Goal: Task Accomplishment & Management: Manage account settings

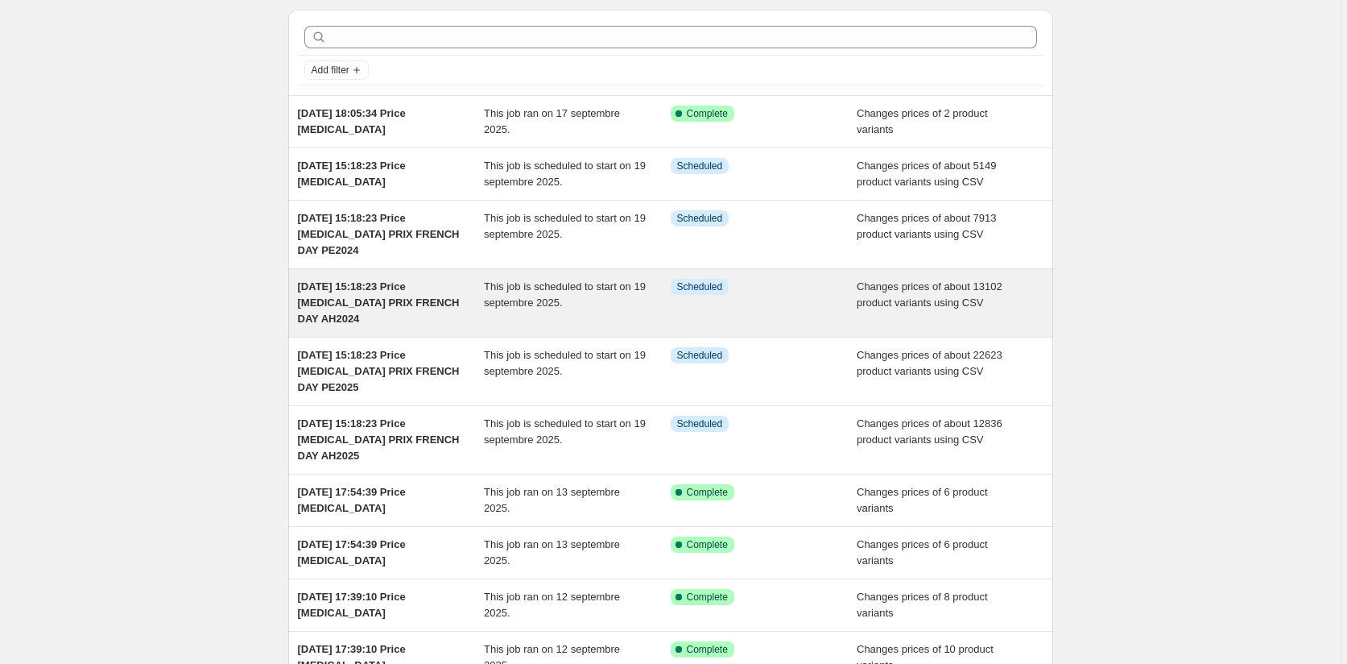
scroll to position [81, 0]
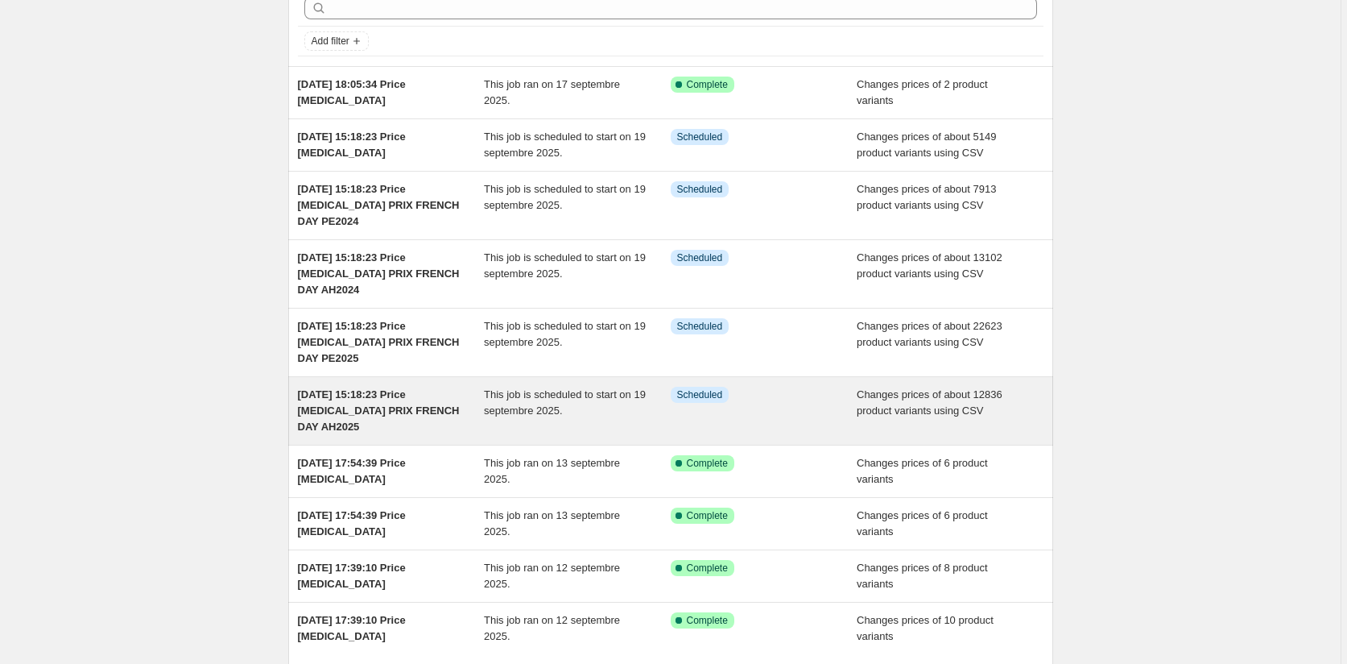
click at [789, 402] on div "Info Scheduled" at bounding box center [752, 395] width 163 height 16
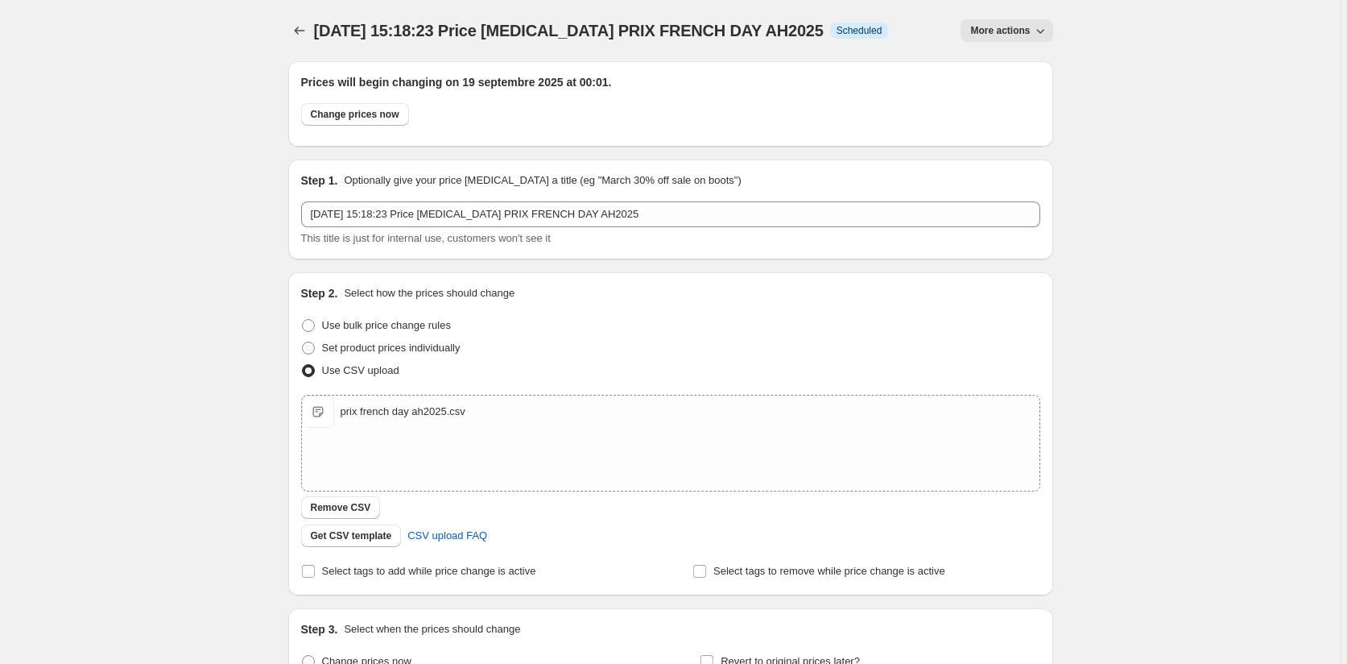
click at [1029, 26] on span "More actions" at bounding box center [1001, 30] width 60 height 13
click at [1008, 87] on span "Delete job" at bounding box center [1000, 91] width 48 height 12
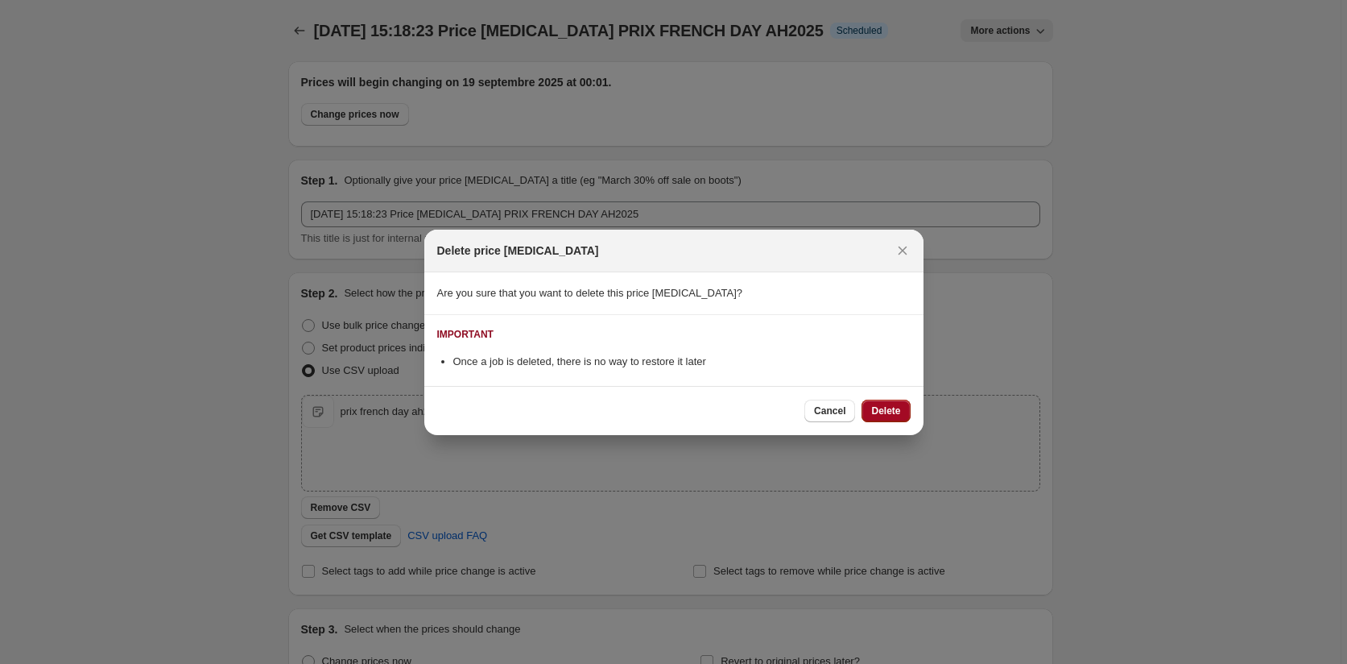
click at [904, 406] on button "Delete" at bounding box center [886, 410] width 48 height 23
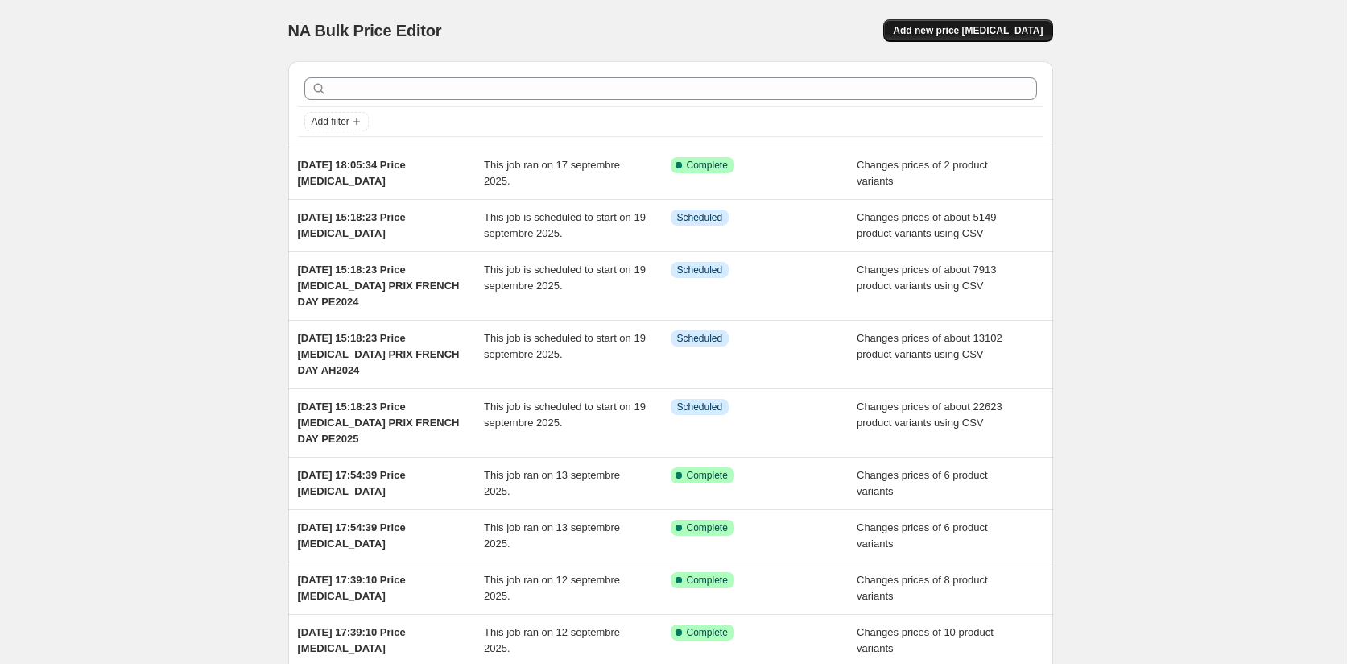
click at [1000, 32] on span "Add new price [MEDICAL_DATA]" at bounding box center [968, 30] width 150 height 13
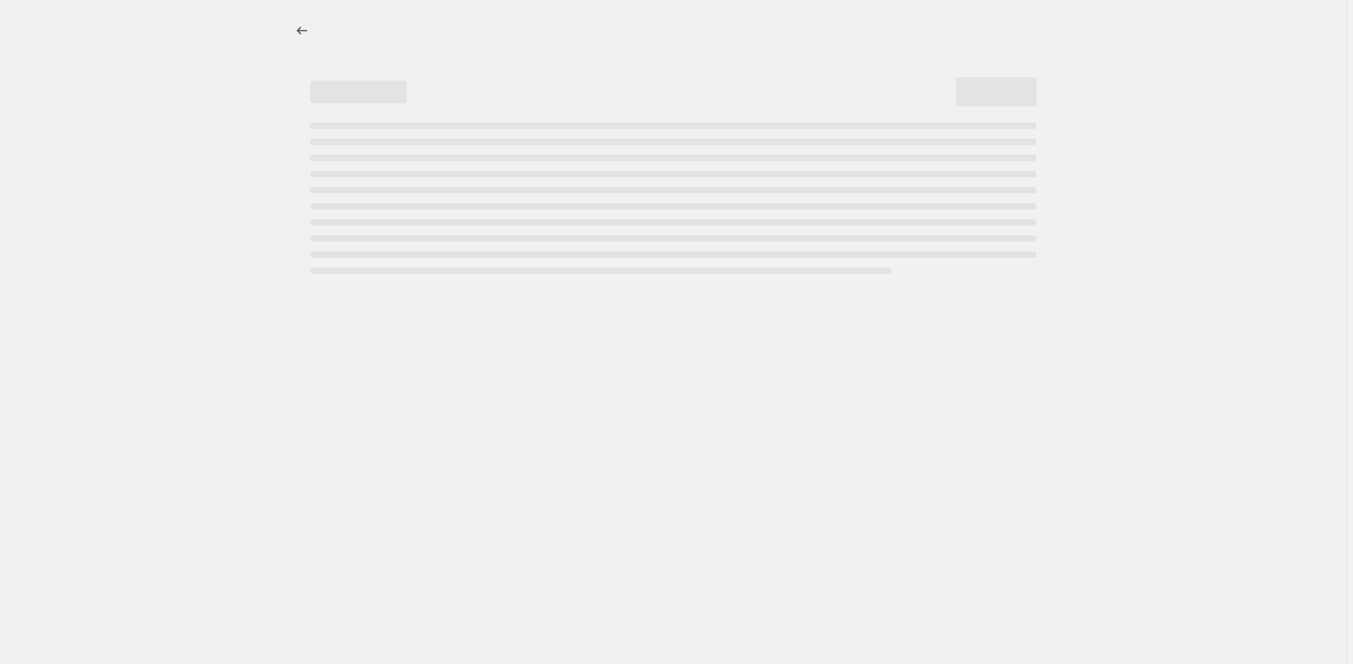
select select "percentage"
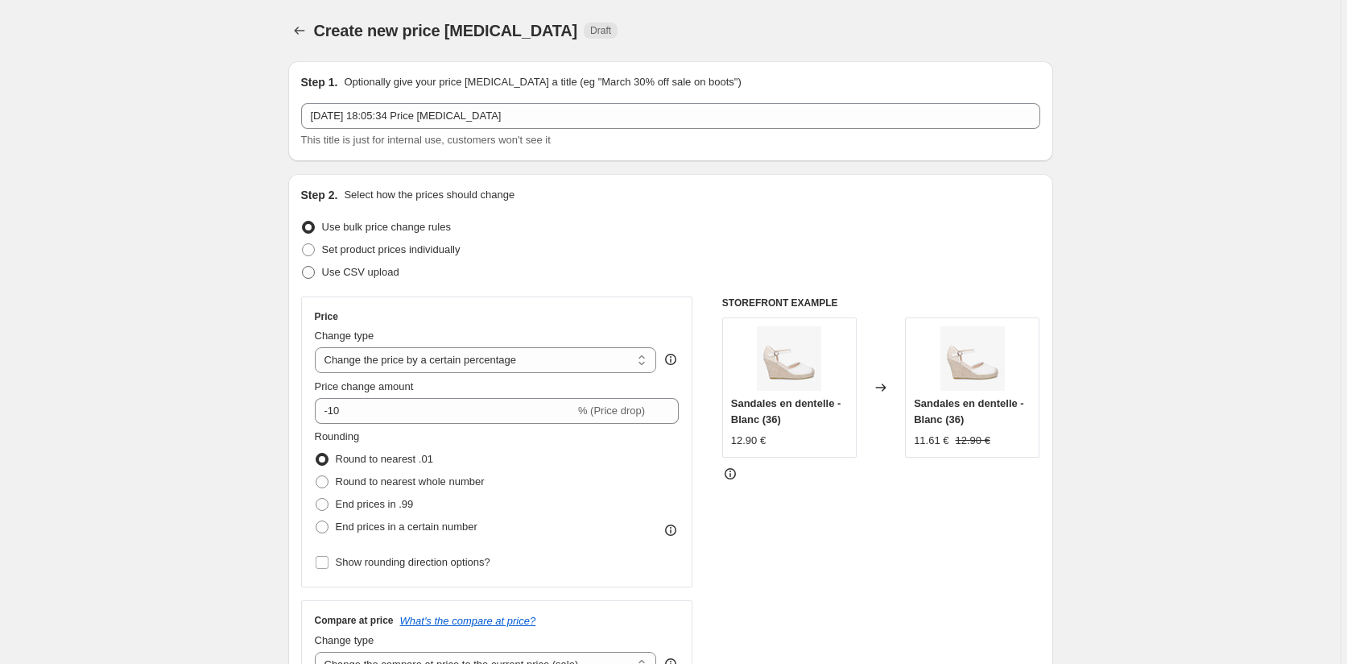
click at [309, 273] on span at bounding box center [308, 272] width 13 height 13
click at [303, 267] on input "Use CSV upload" at bounding box center [302, 266] width 1 height 1
radio input "true"
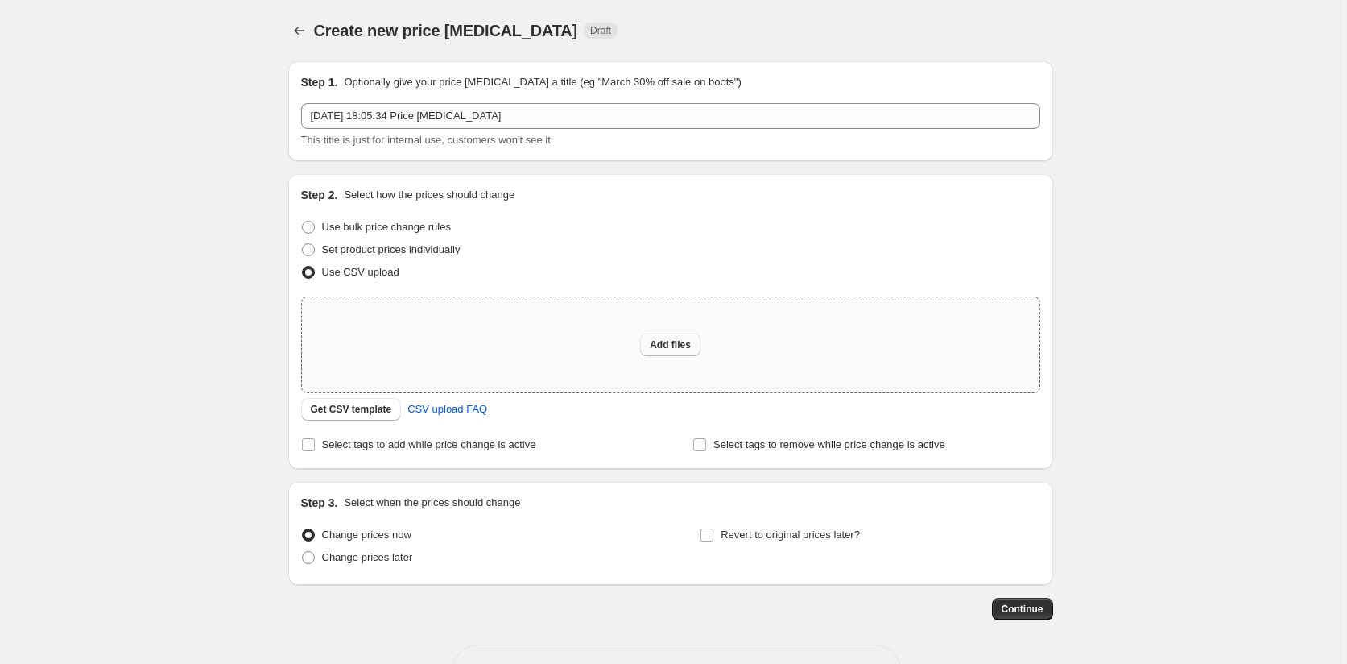
click at [681, 345] on span "Add files" at bounding box center [670, 344] width 41 height 13
type input "C:\fakepath\prix french day ah2025.csv"
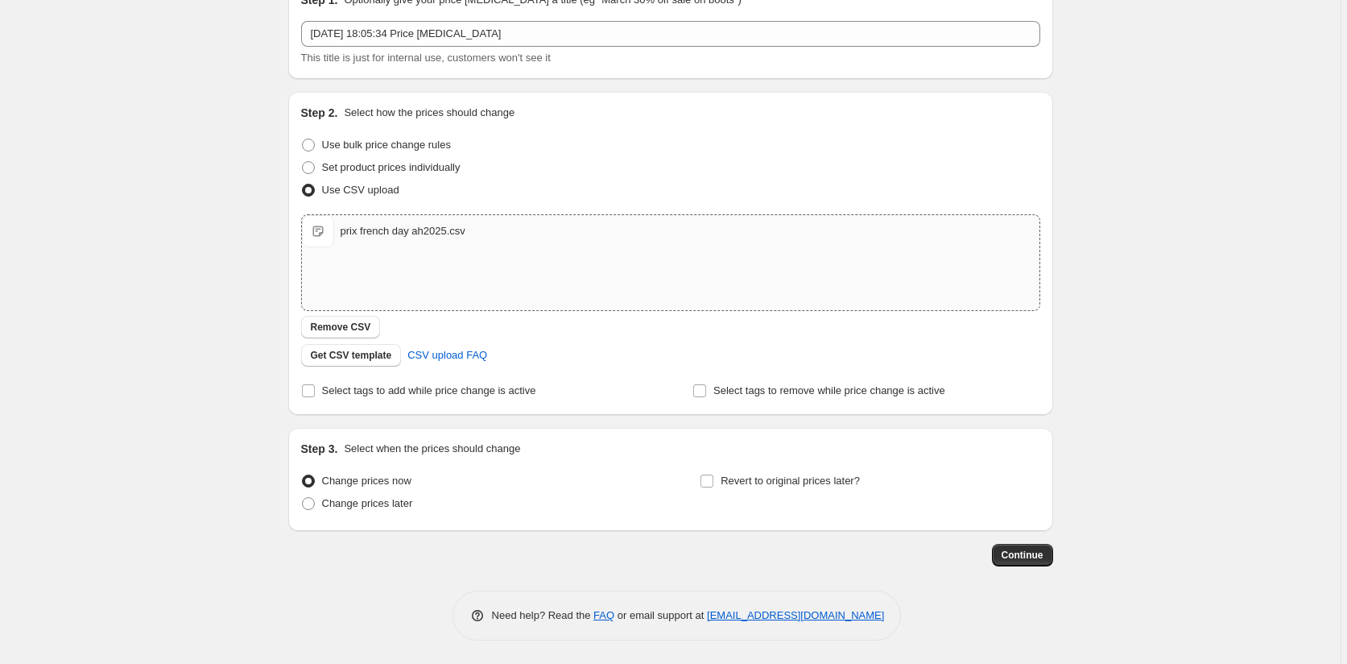
scroll to position [83, 0]
click at [311, 503] on span at bounding box center [308, 502] width 13 height 13
click at [303, 497] on input "Change prices later" at bounding box center [302, 496] width 1 height 1
radio input "true"
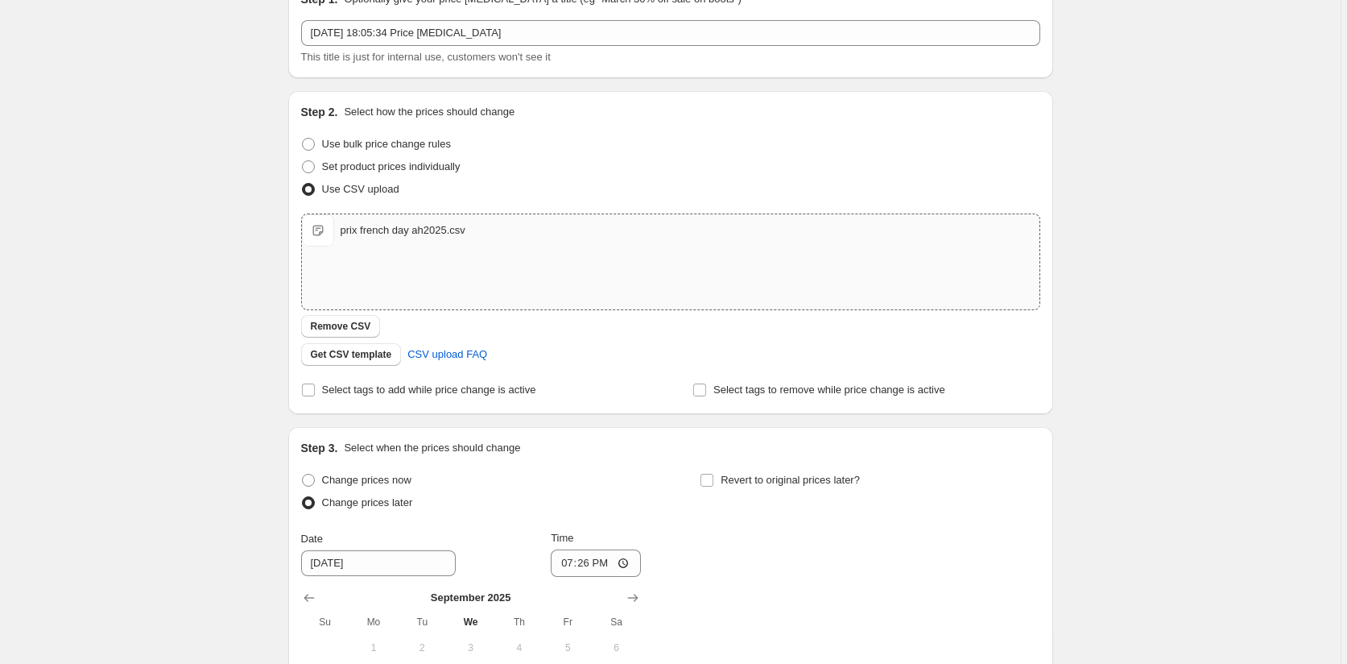
scroll to position [325, 0]
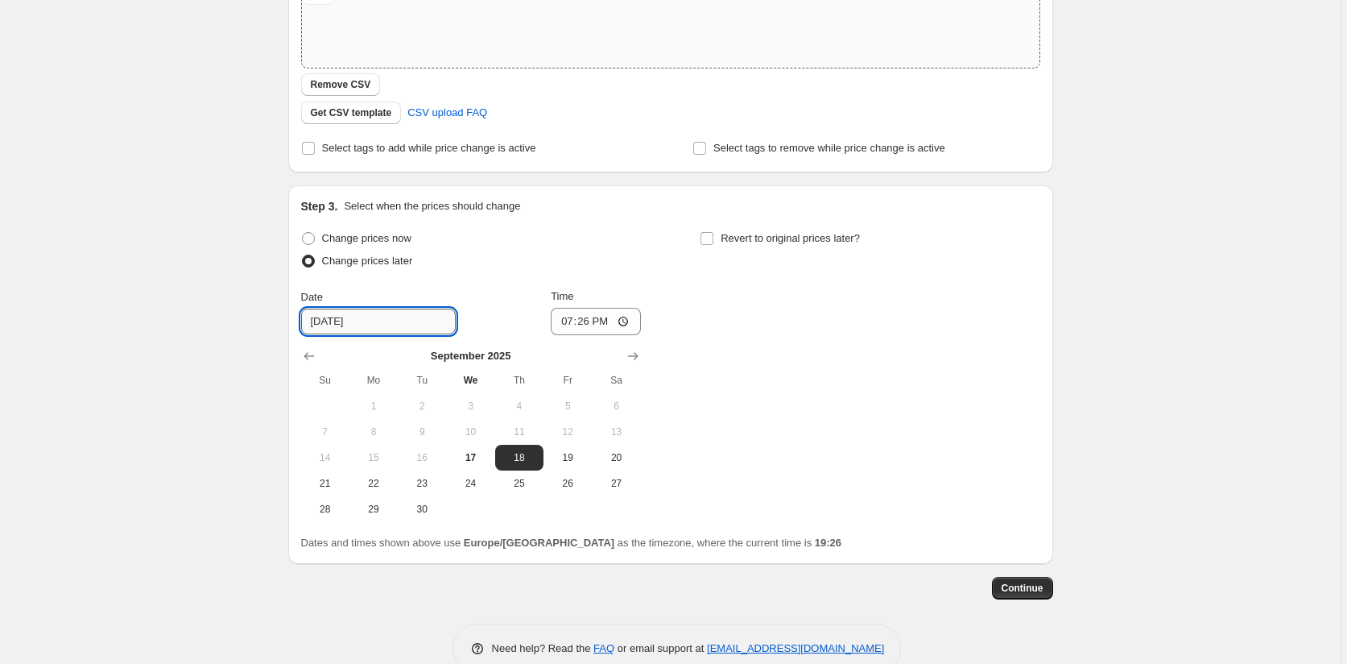
click at [368, 321] on input "[DATE]" at bounding box center [378, 321] width 155 height 26
click at [334, 318] on input "[DATE]" at bounding box center [378, 321] width 155 height 26
type input "[DATE]"
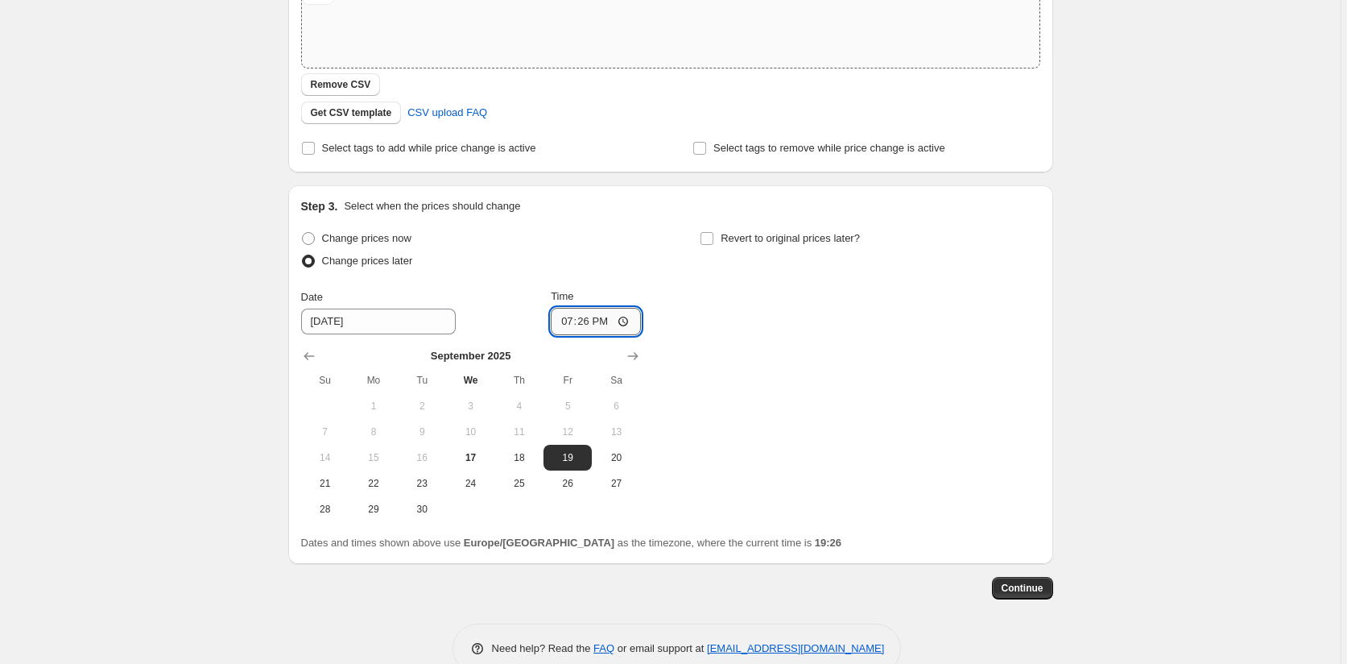
click at [598, 318] on input "19:26" at bounding box center [596, 321] width 90 height 27
type input "02:00"
click at [744, 436] on div "Change prices now Change prices later Date [DATE] Time 02:00 [DATE] Su Mo Tu We…" at bounding box center [670, 374] width 739 height 295
click at [1020, 592] on span "Continue" at bounding box center [1023, 588] width 42 height 13
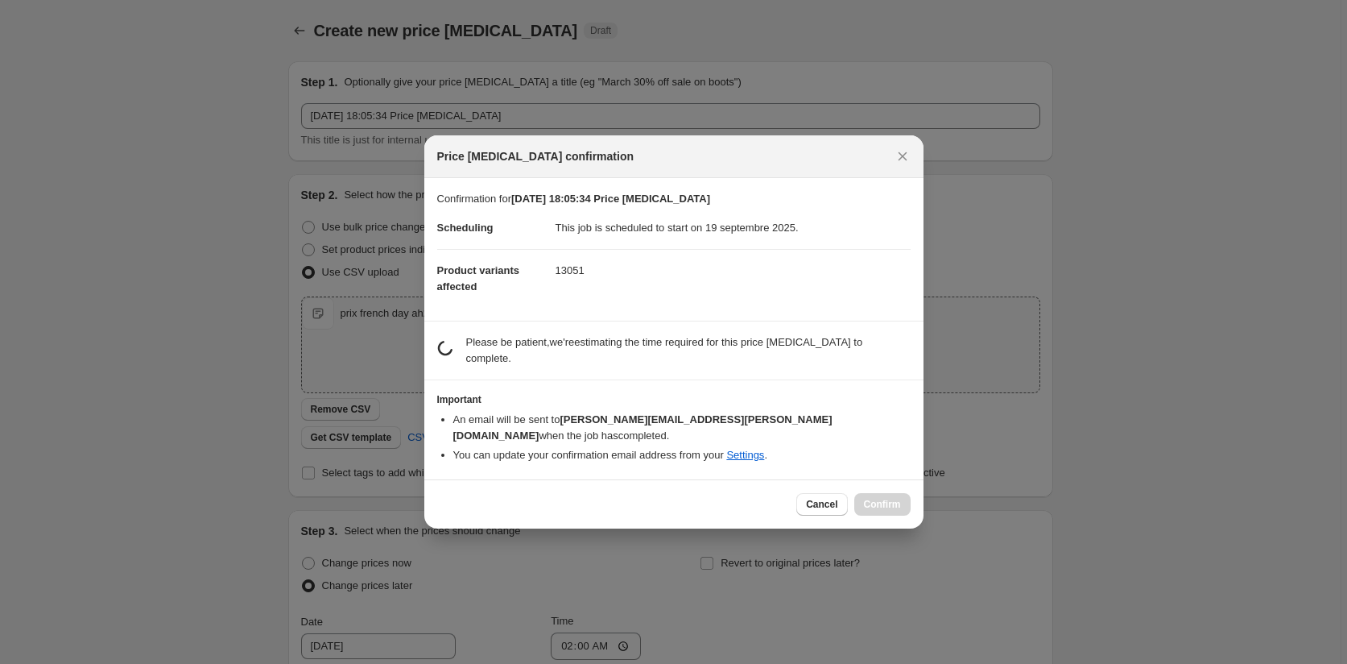
scroll to position [0, 0]
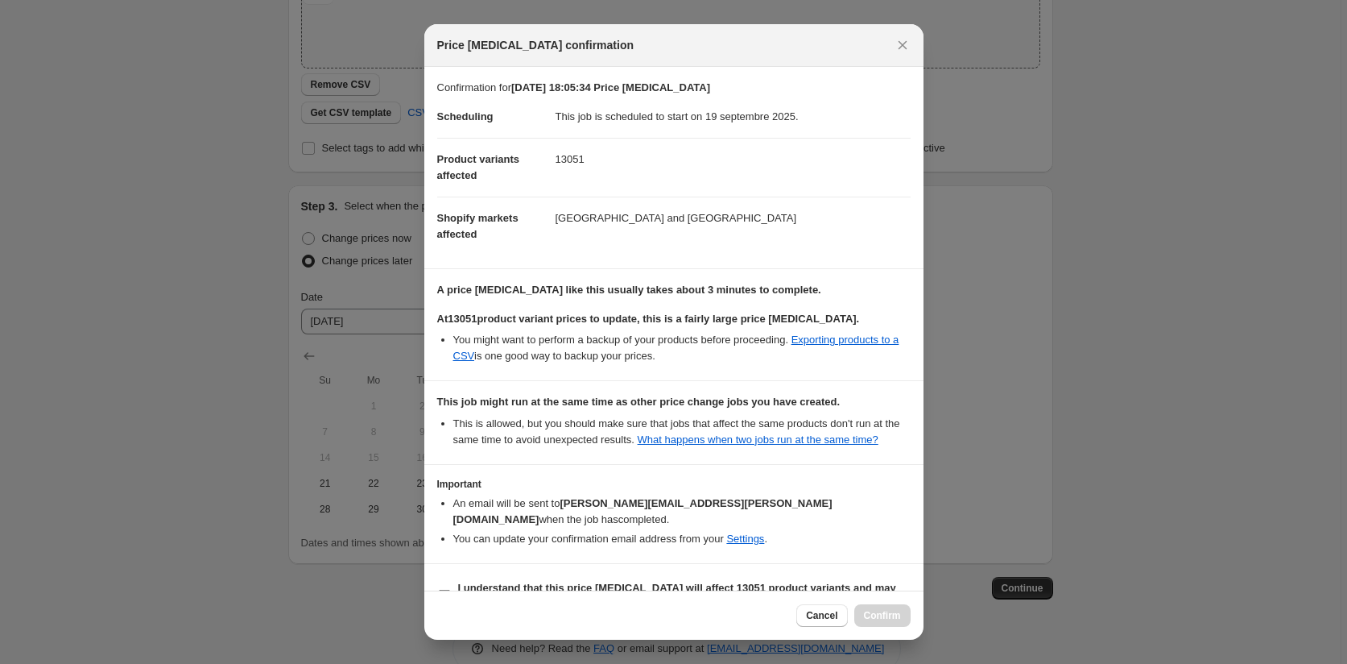
click at [441, 590] on input "I understand that this price [MEDICAL_DATA] will affect 13051 product variants …" at bounding box center [444, 596] width 13 height 13
checkbox input "true"
click at [881, 619] on span "Confirm" at bounding box center [882, 615] width 37 height 13
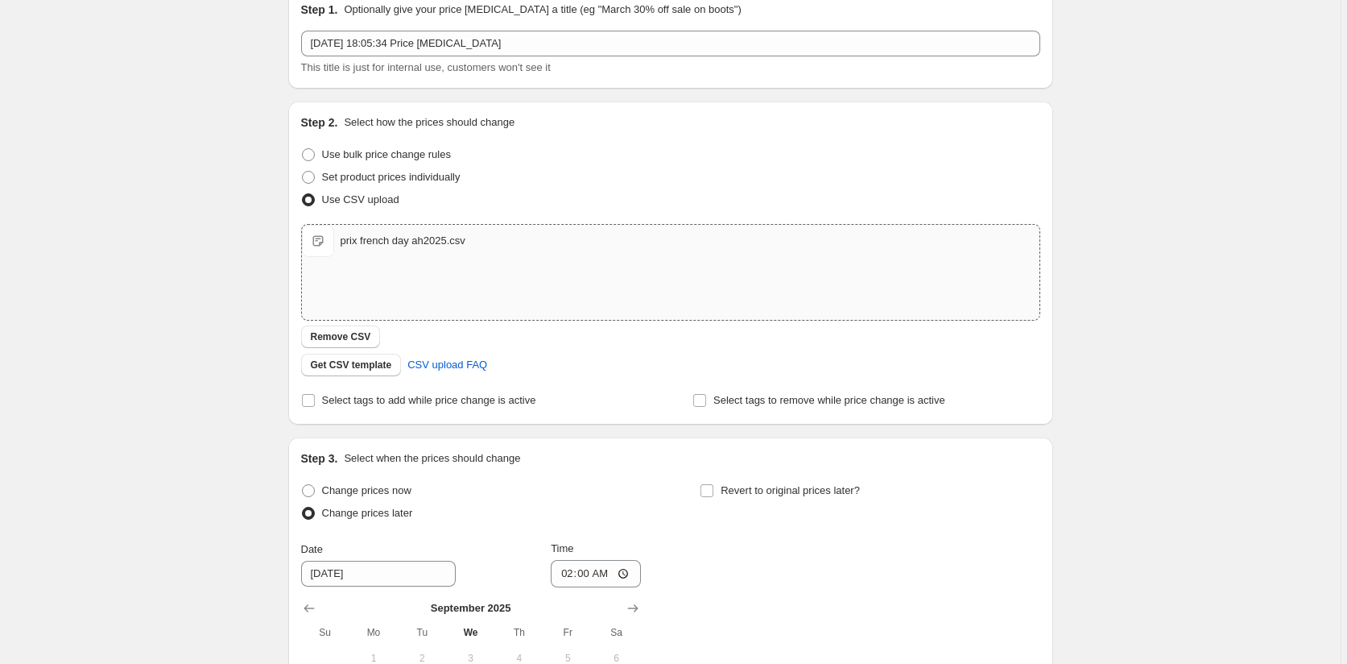
scroll to position [83, 0]
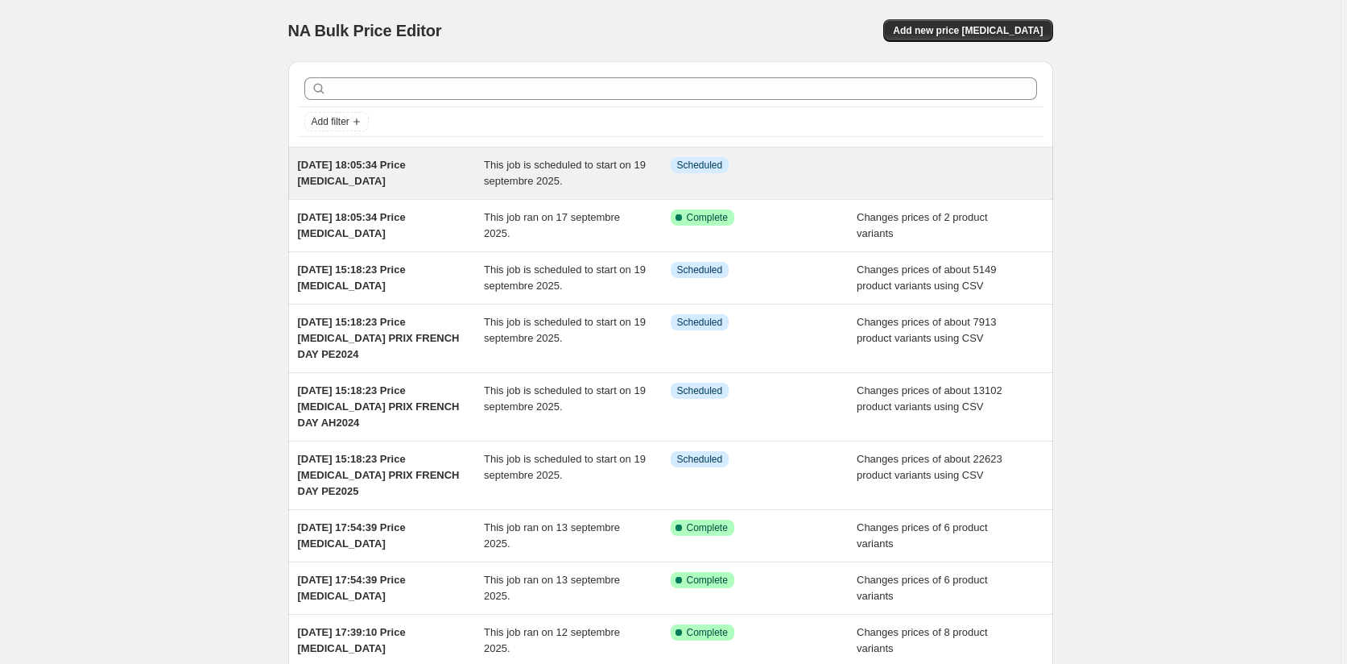
click at [544, 164] on span "This job is scheduled to start on 19 septembre 2025." at bounding box center [565, 173] width 162 height 28
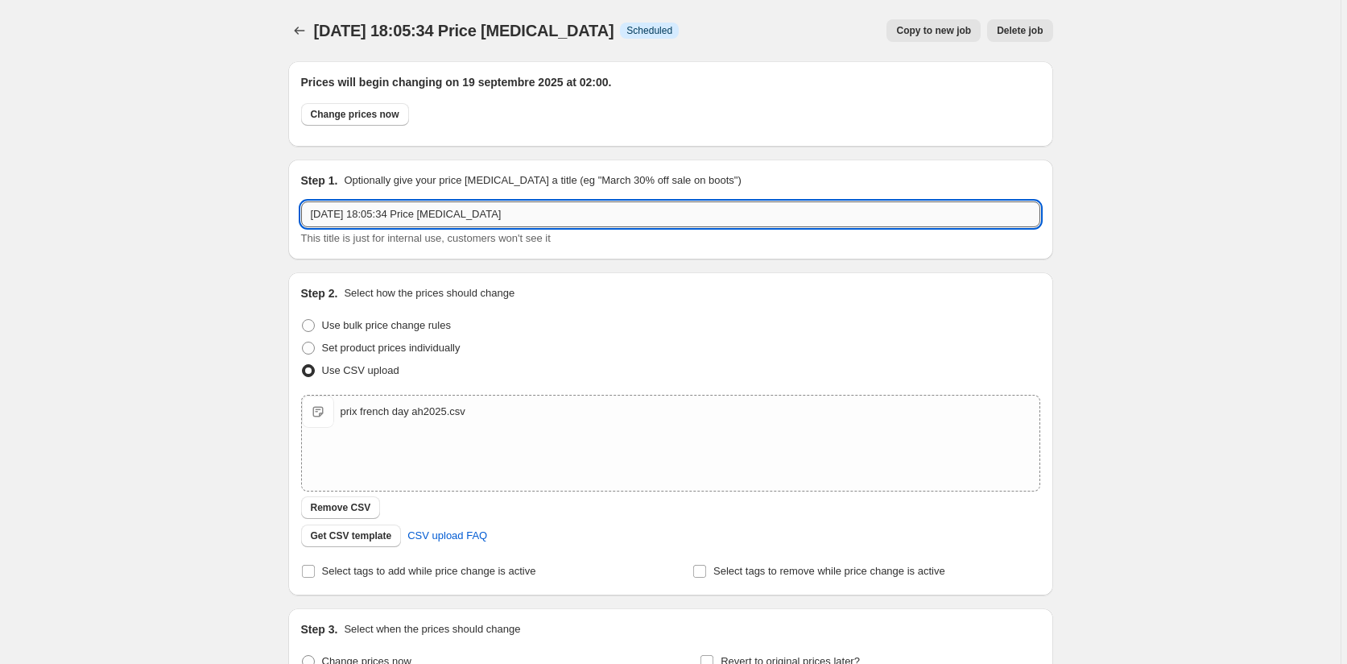
click at [625, 217] on input "[DATE] 18:05:34 Price [MEDICAL_DATA]" at bounding box center [670, 214] width 739 height 26
click at [1033, 28] on span "Delete job" at bounding box center [1020, 30] width 46 height 13
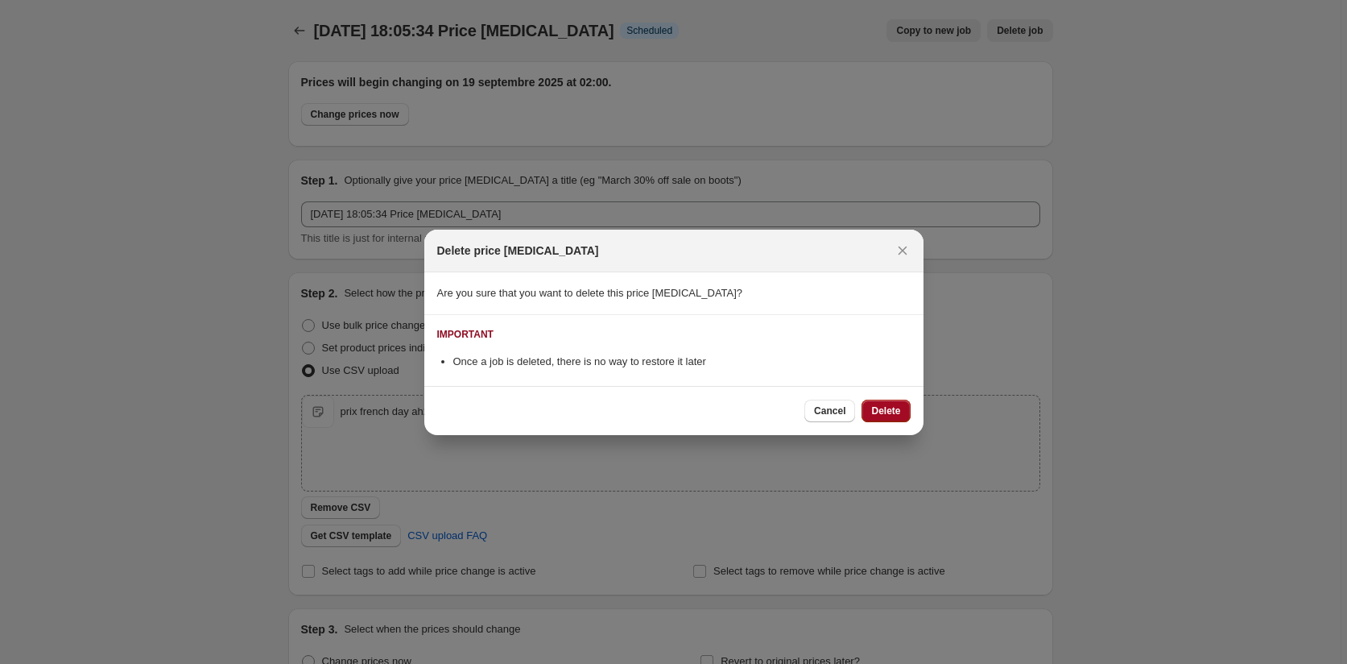
click at [895, 409] on span "Delete" at bounding box center [885, 410] width 29 height 13
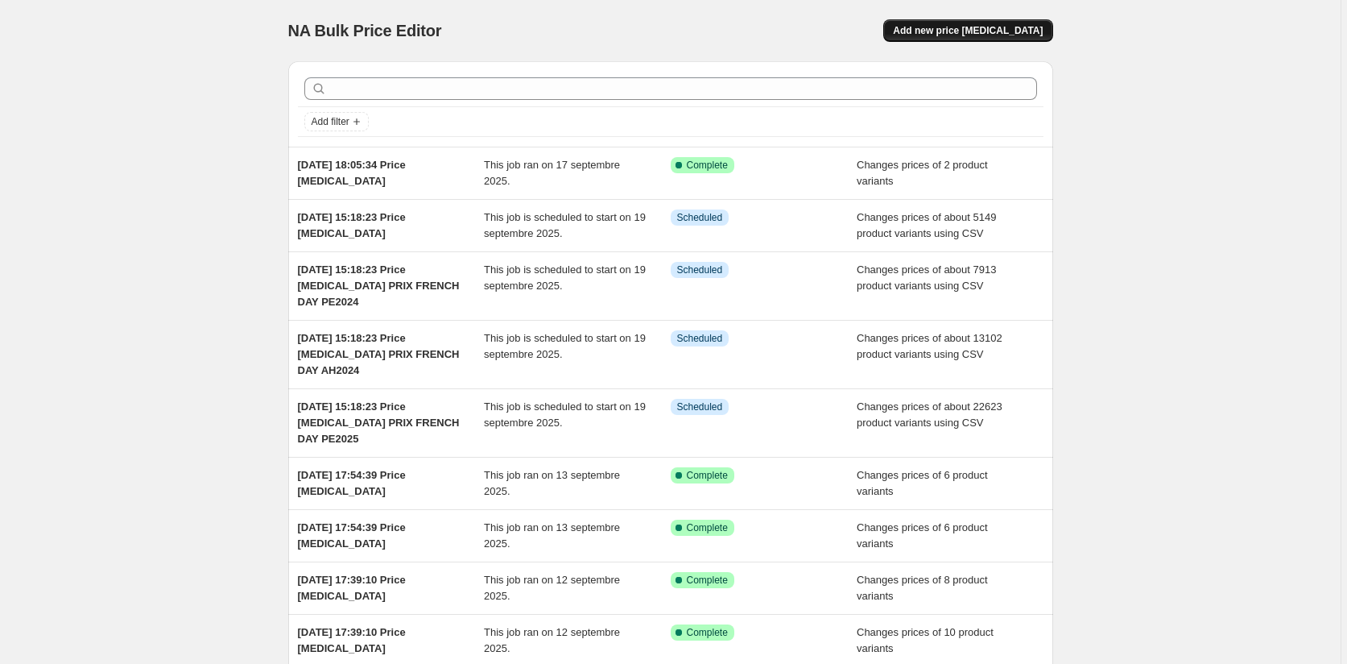
click at [959, 38] on button "Add new price [MEDICAL_DATA]" at bounding box center [968, 30] width 169 height 23
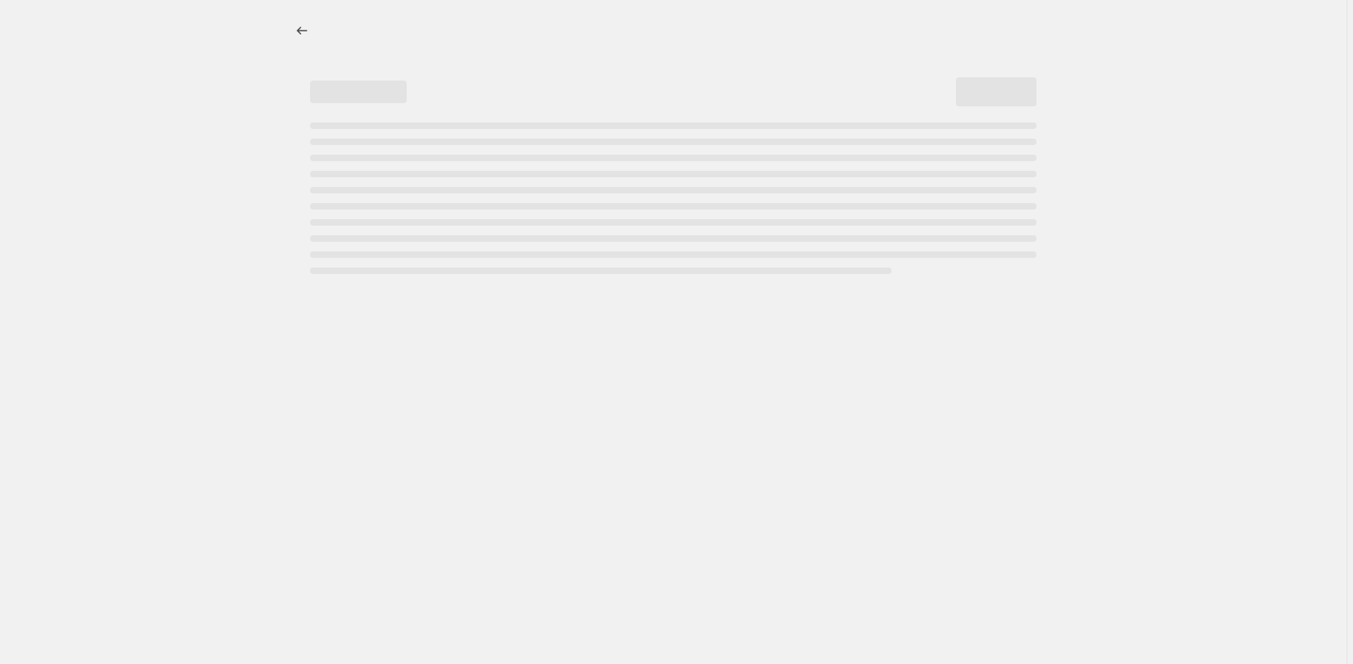
select select "percentage"
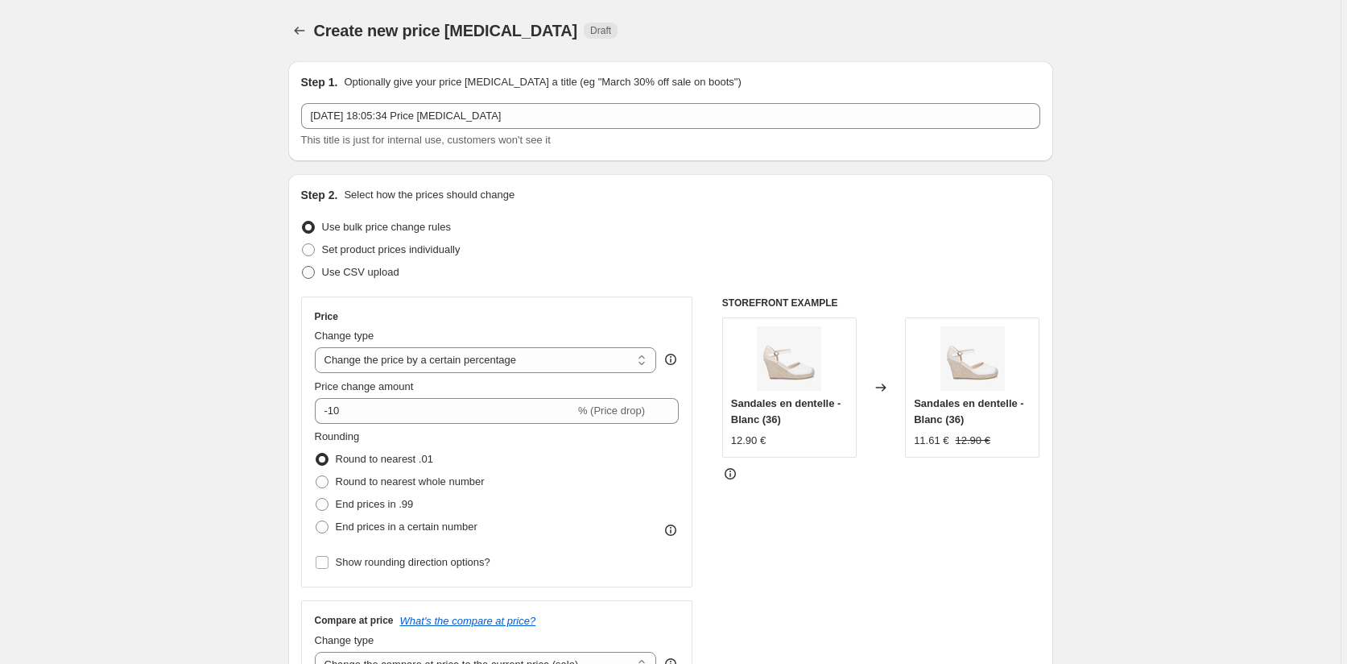
click at [311, 271] on span at bounding box center [308, 272] width 13 height 13
click at [303, 267] on input "Use CSV upload" at bounding box center [302, 266] width 1 height 1
radio input "true"
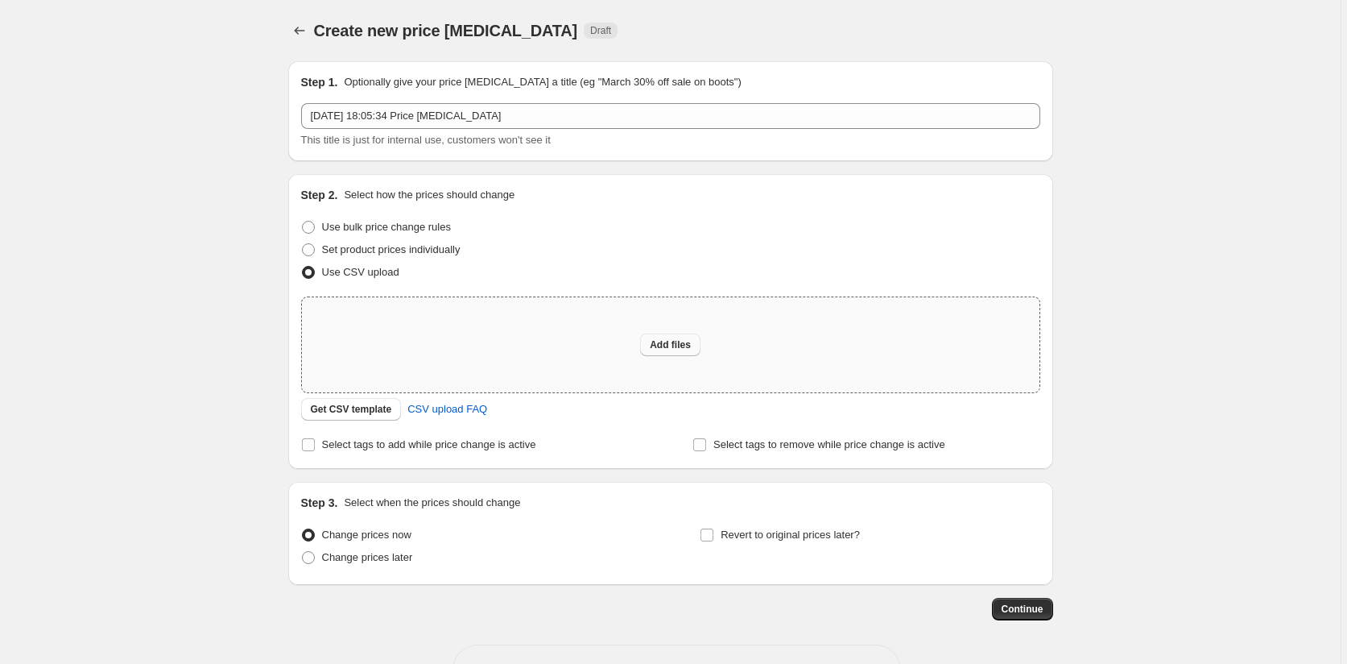
click at [661, 343] on span "Add files" at bounding box center [670, 344] width 41 height 13
type input "C:\fakepath\prix french day ah2025.csv"
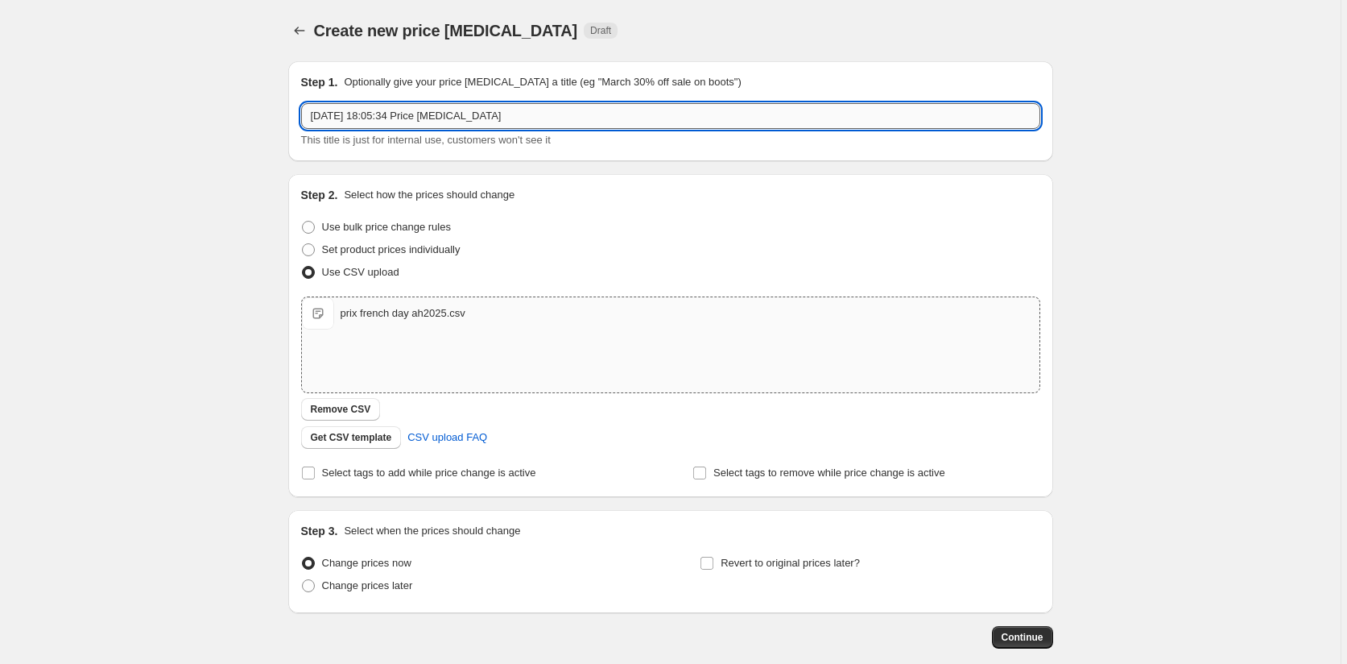
click at [537, 114] on input "[DATE] 18:05:34 Price [MEDICAL_DATA]" at bounding box center [670, 116] width 739 height 26
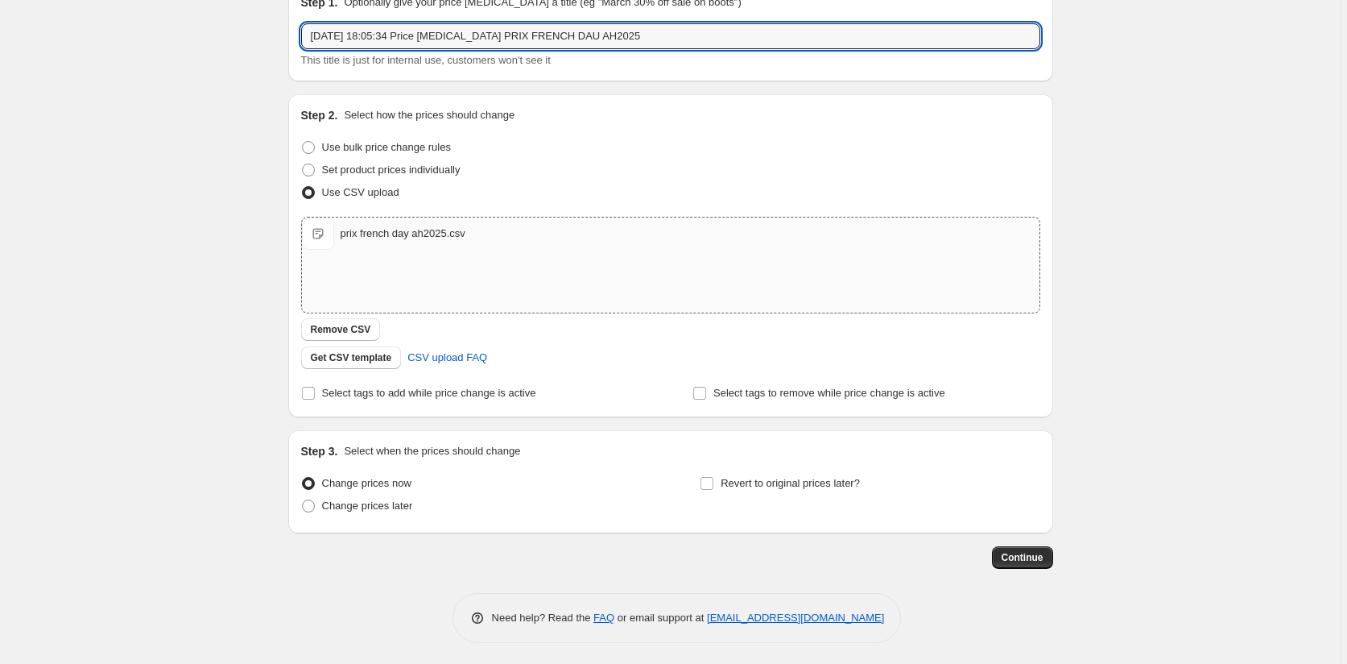
scroll to position [83, 0]
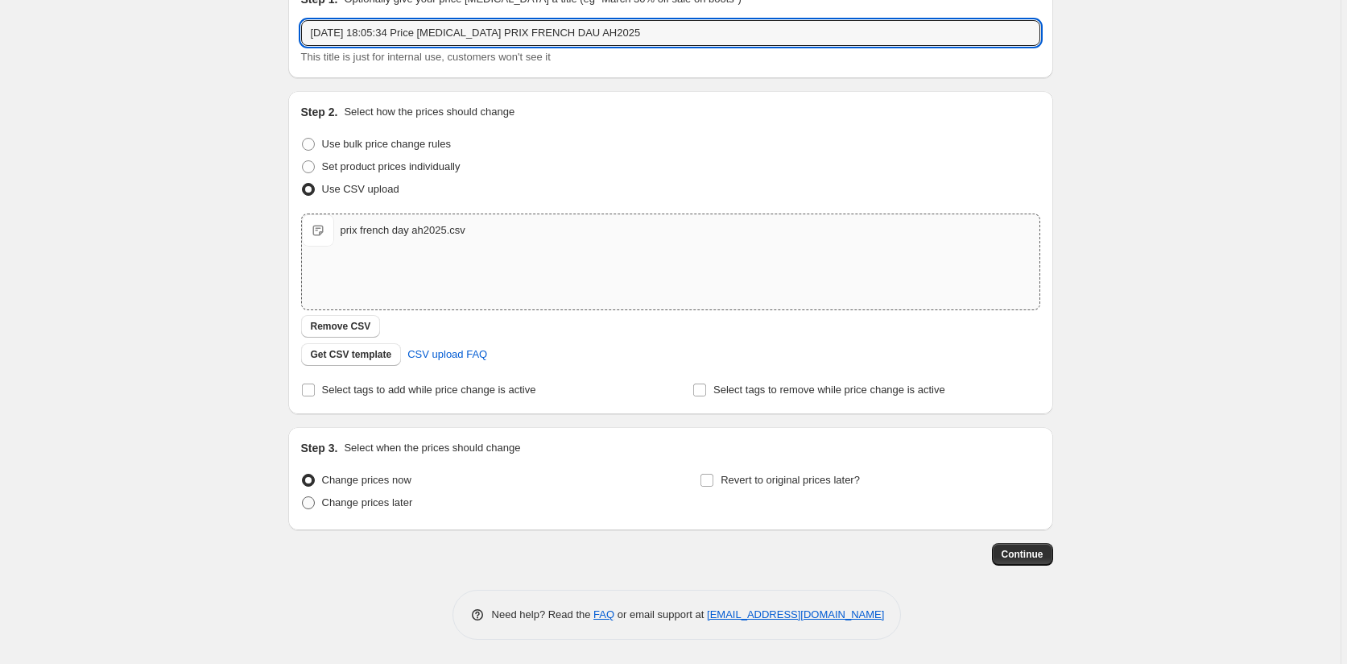
type input "[DATE] 18:05:34 Price [MEDICAL_DATA] PRIX FRENCH DAU AH2025"
click at [307, 503] on span at bounding box center [308, 502] width 13 height 13
click at [303, 497] on input "Change prices later" at bounding box center [302, 496] width 1 height 1
radio input "true"
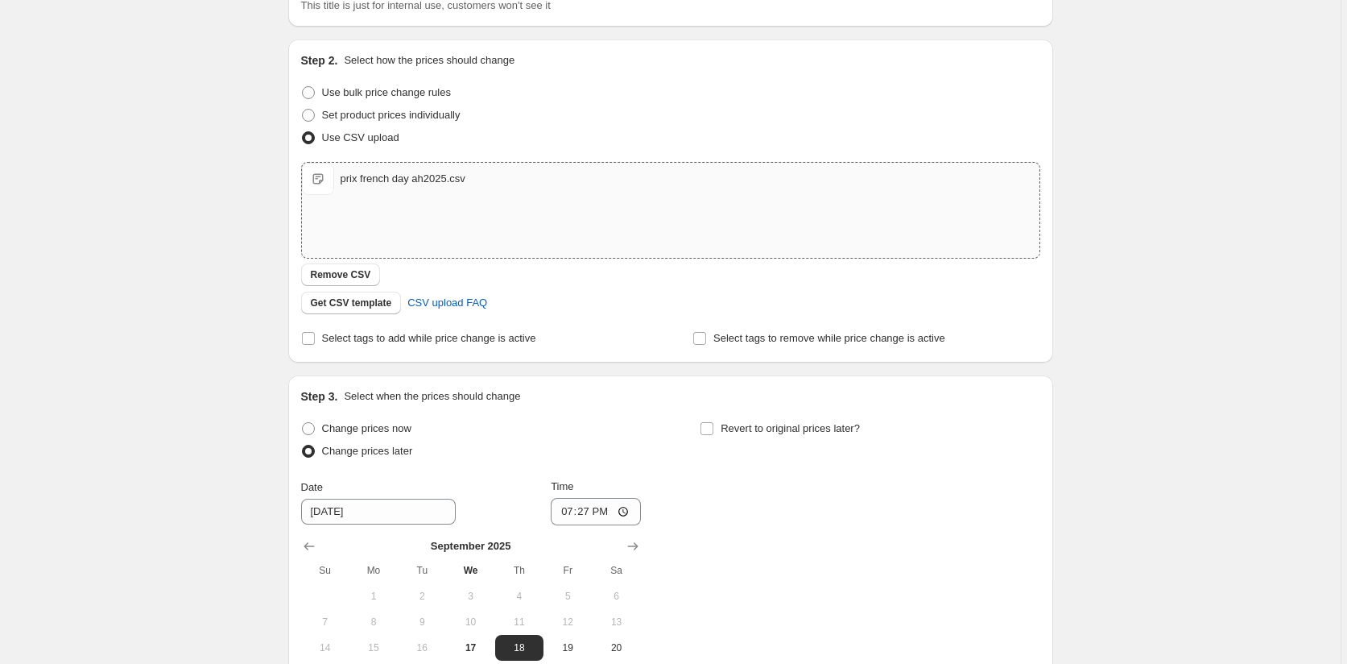
scroll to position [164, 0]
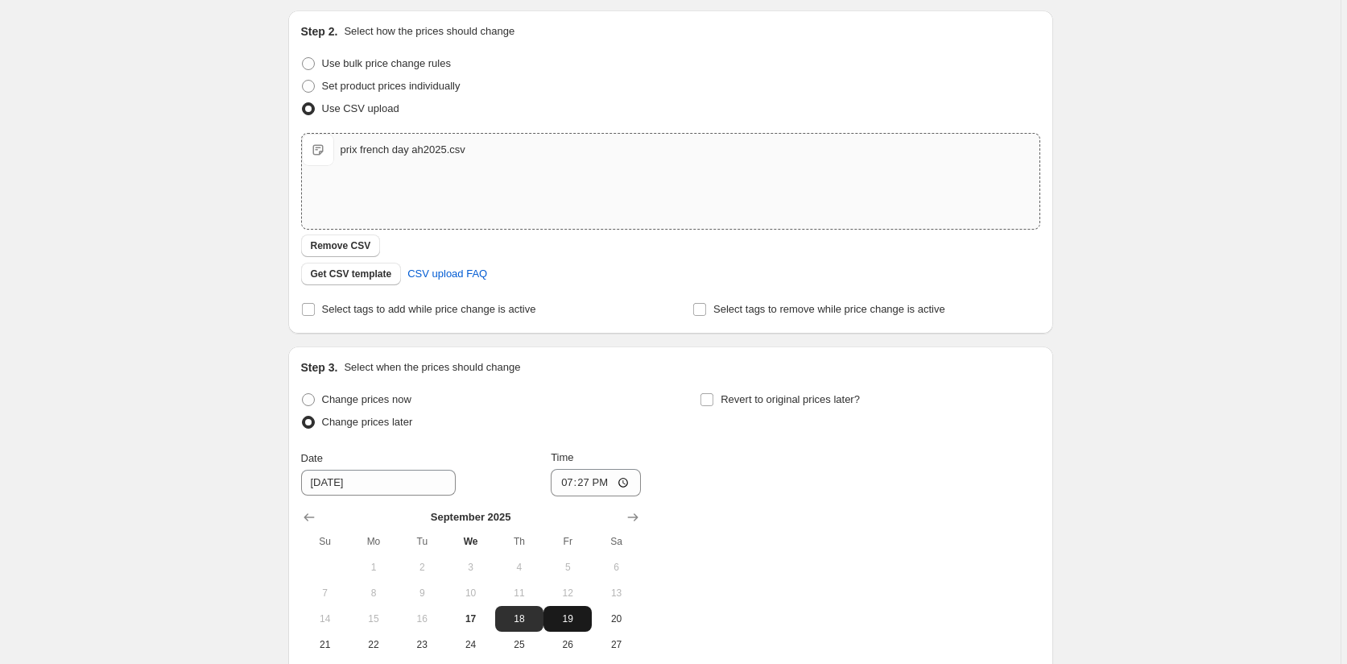
click at [569, 619] on span "19" at bounding box center [567, 618] width 35 height 13
type input "[DATE]"
click at [594, 480] on input "19:27" at bounding box center [596, 482] width 90 height 27
type input "02:00"
click at [846, 498] on div "Change prices now Change prices later Date [DATE] Time 02:00 [DATE] Su Mo Tu We…" at bounding box center [670, 535] width 739 height 295
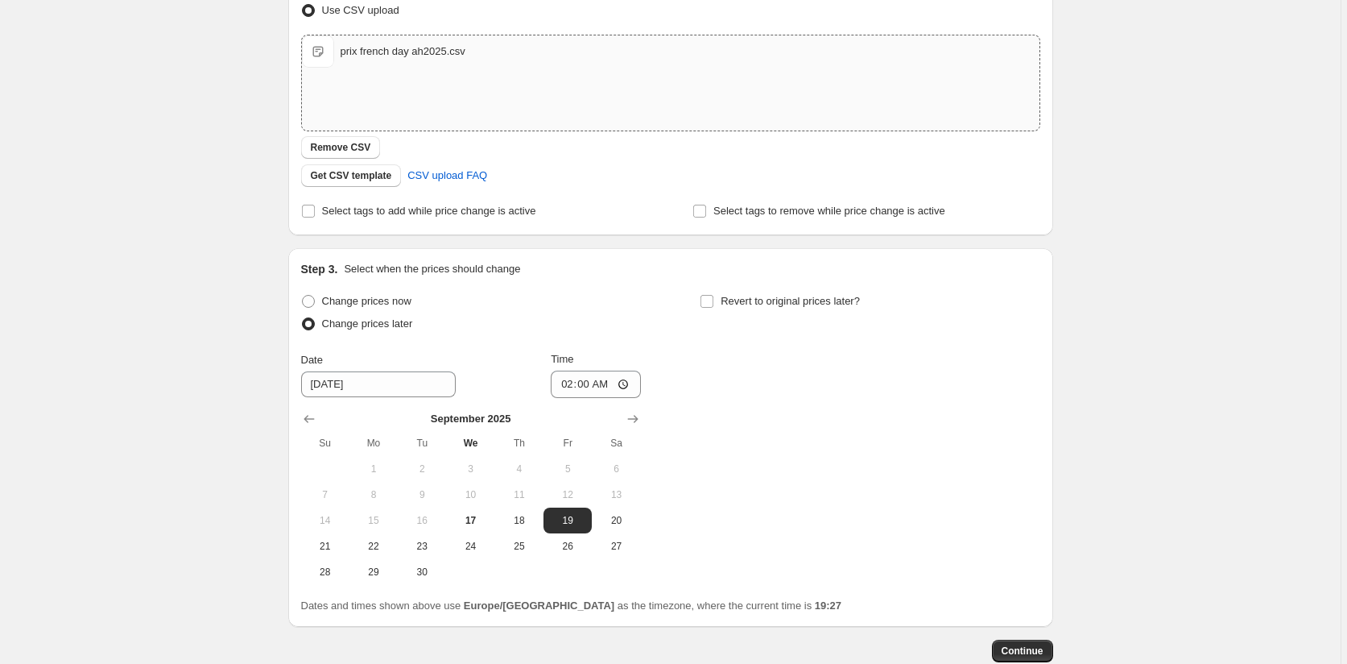
scroll to position [358, 0]
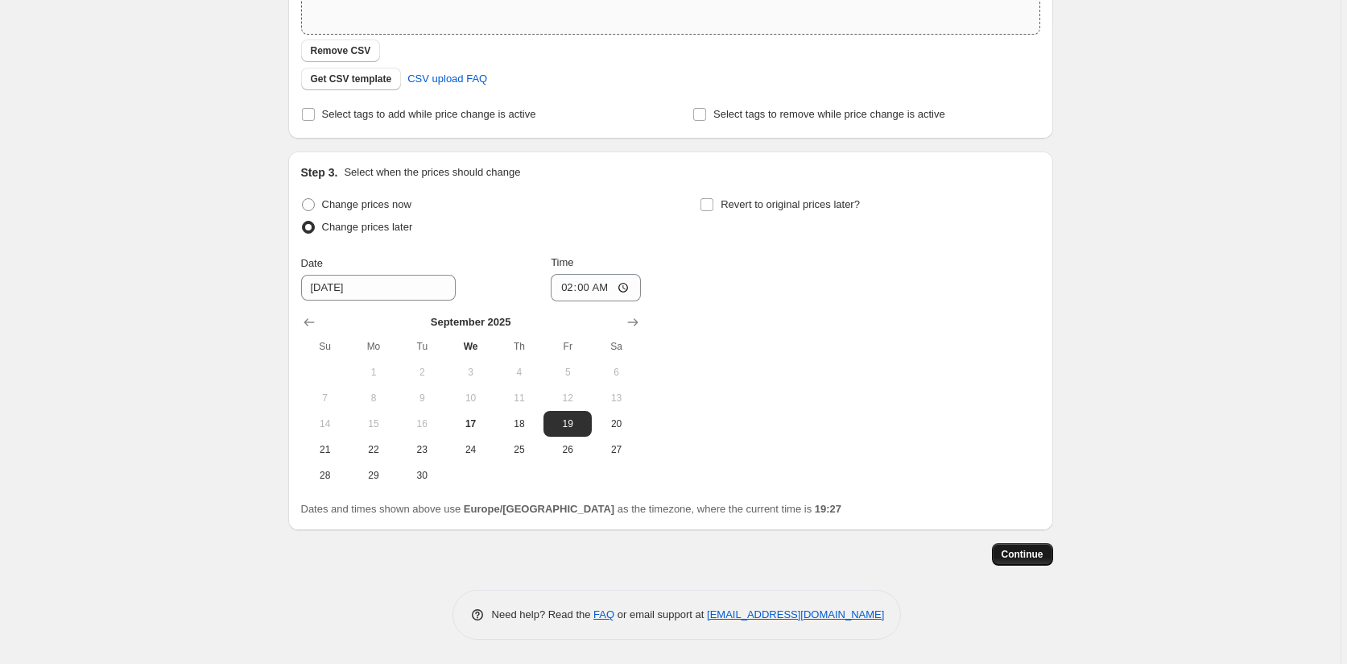
click at [1031, 552] on span "Continue" at bounding box center [1023, 554] width 42 height 13
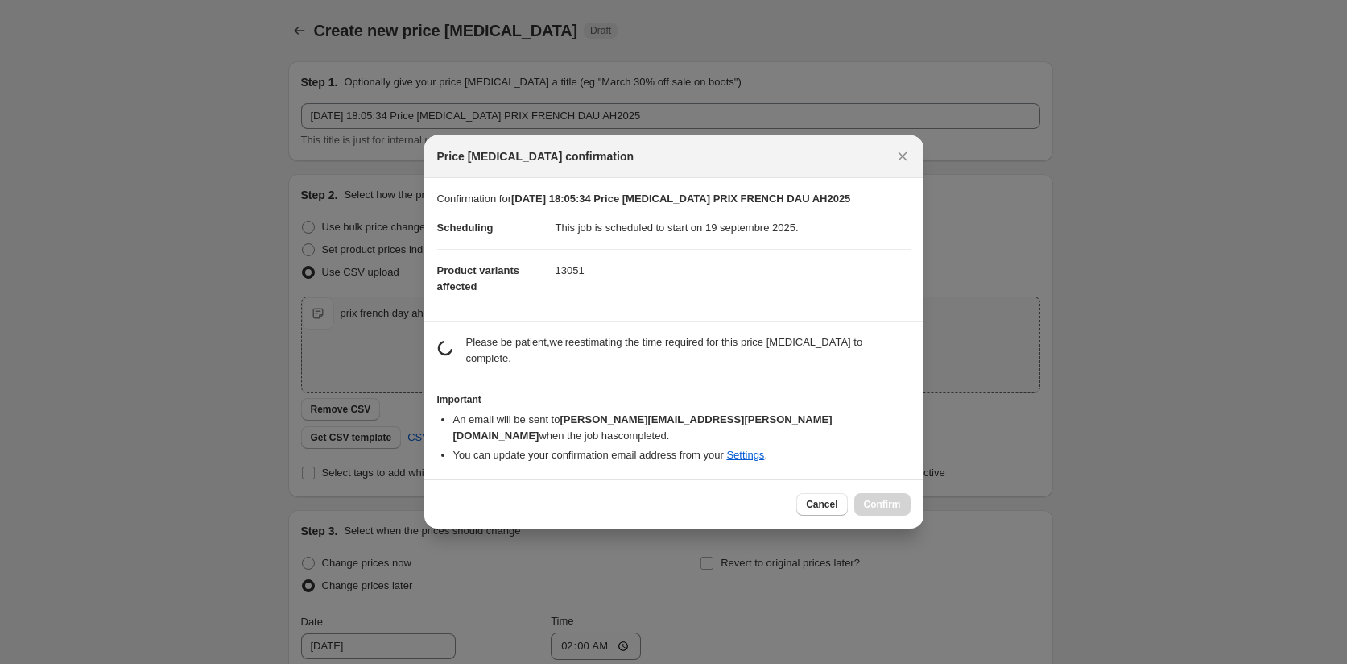
scroll to position [0, 0]
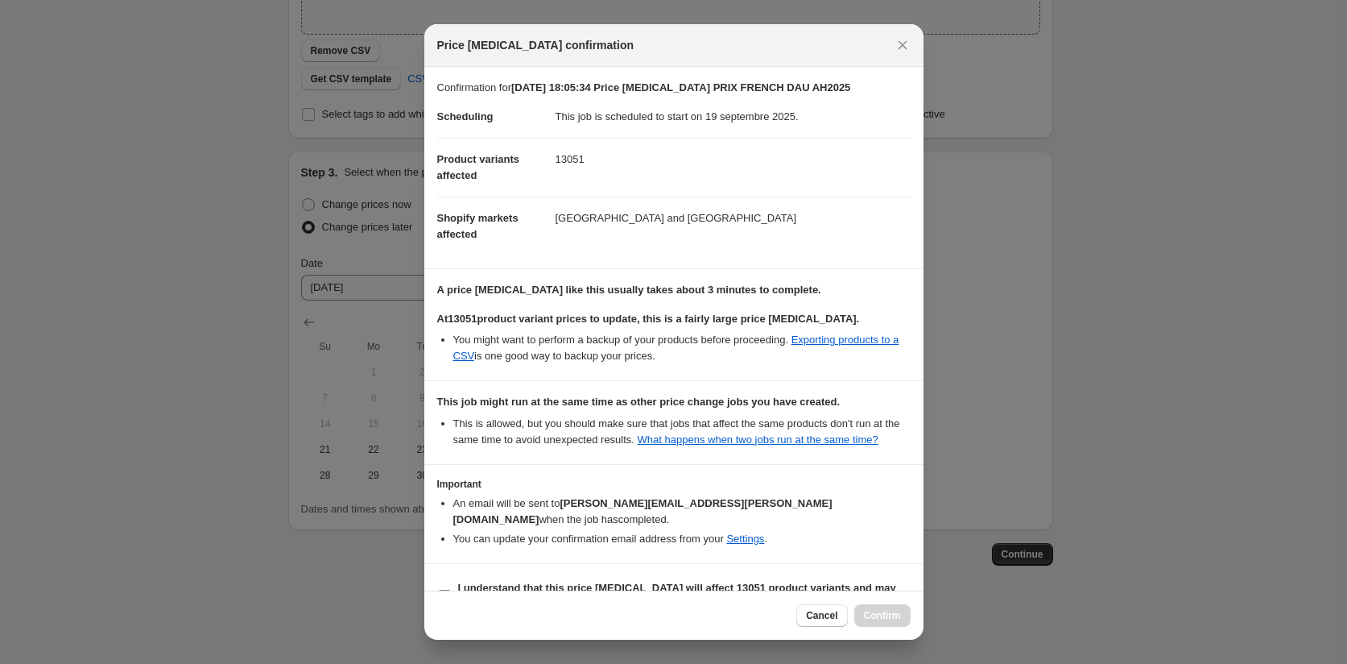
click at [445, 590] on input "I understand that this price [MEDICAL_DATA] will affect 13051 product variants …" at bounding box center [444, 596] width 13 height 13
checkbox input "true"
click at [888, 611] on span "Confirm" at bounding box center [882, 615] width 37 height 13
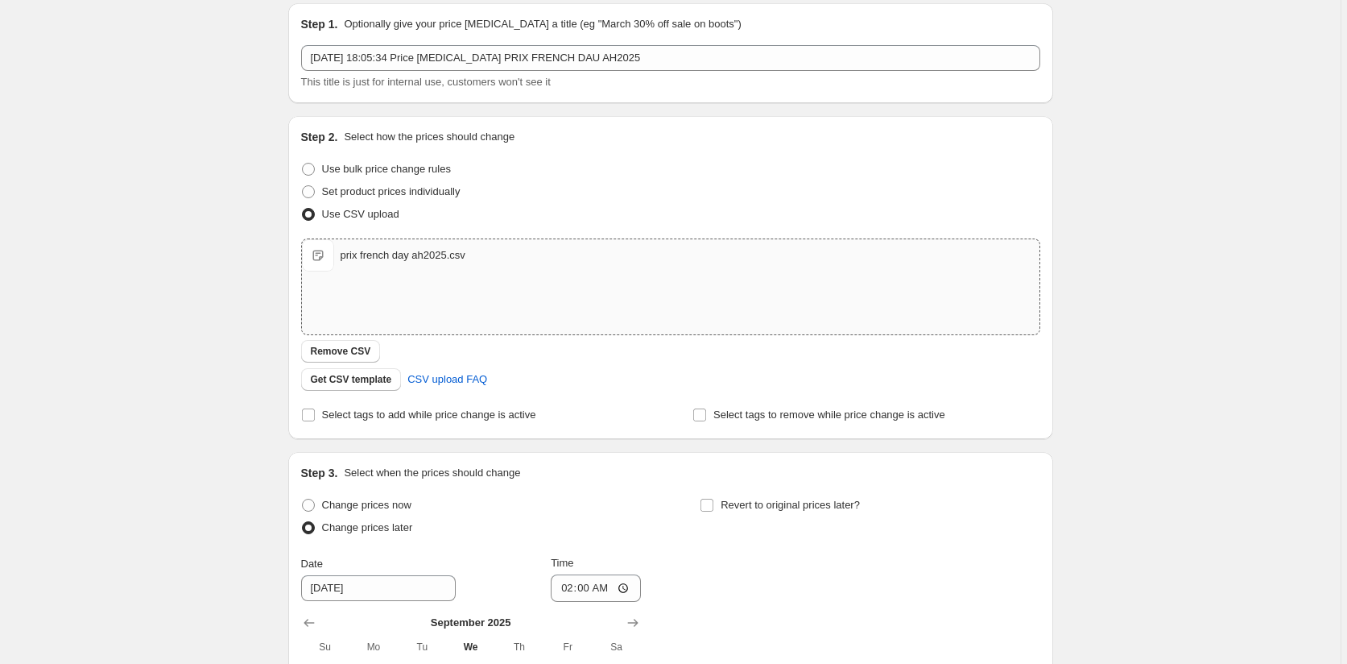
scroll to position [36, 0]
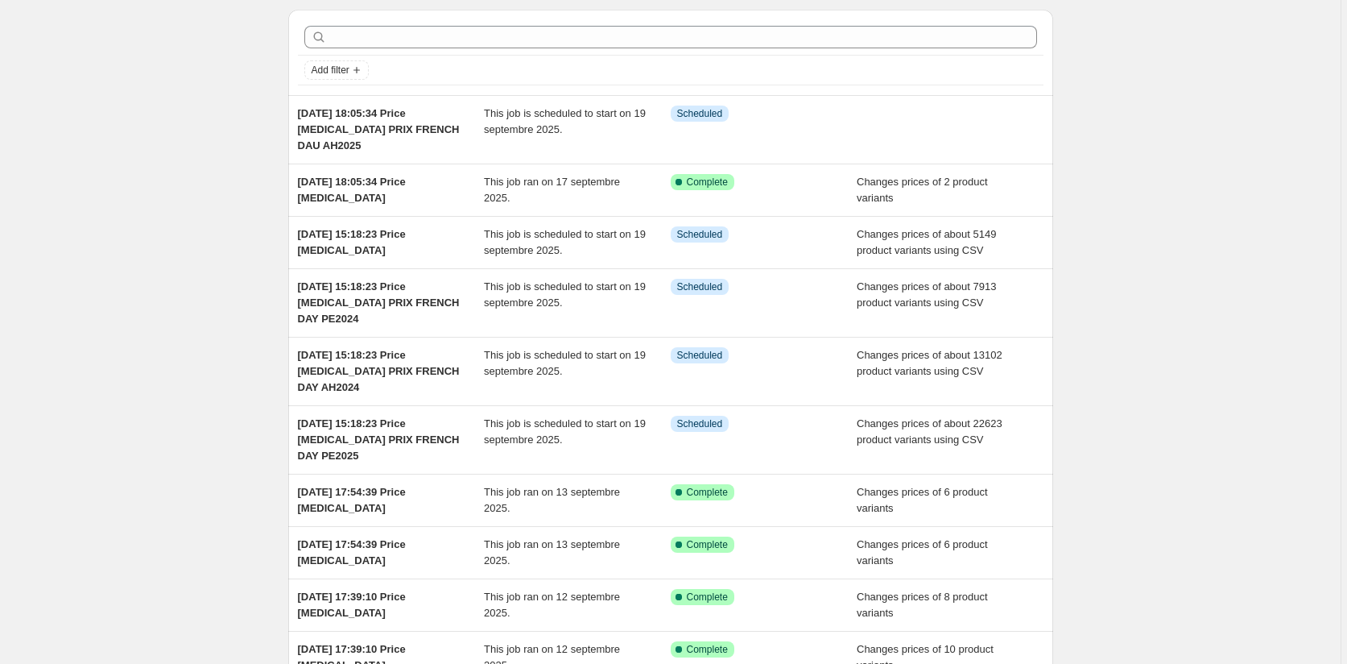
scroll to position [81, 0]
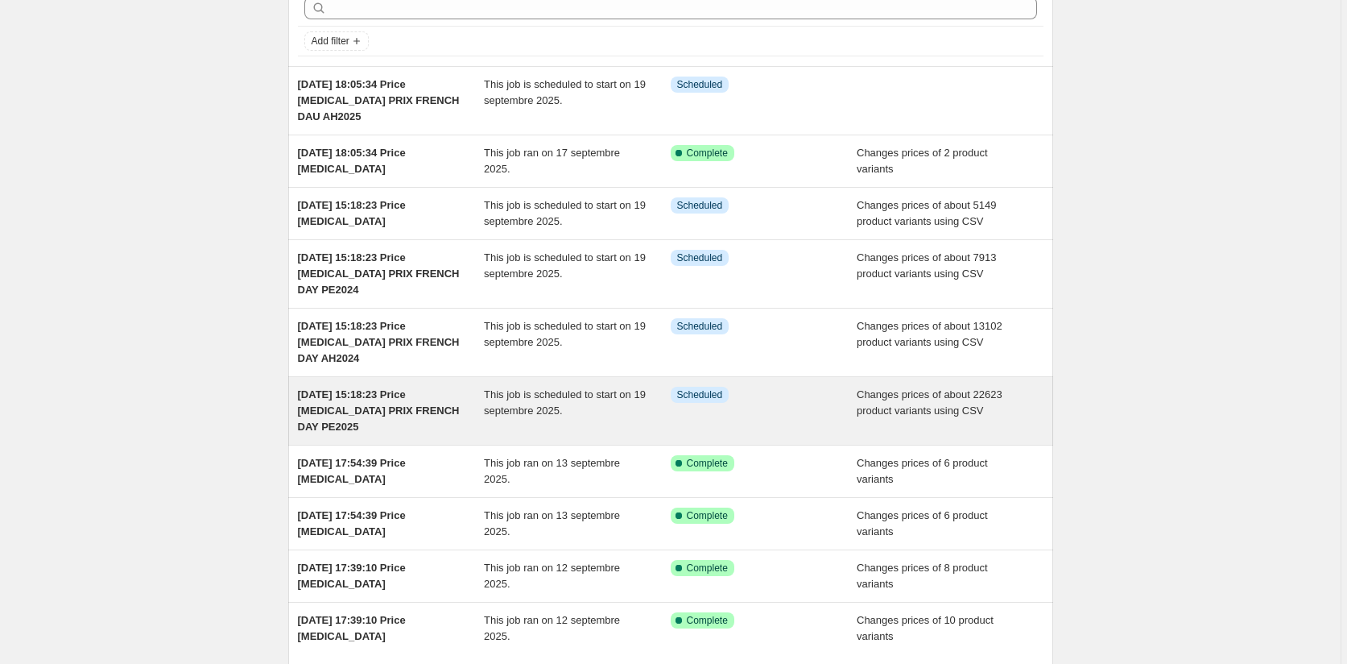
click at [543, 420] on div "This job is scheduled to start on 19 septembre 2025." at bounding box center [577, 411] width 187 height 48
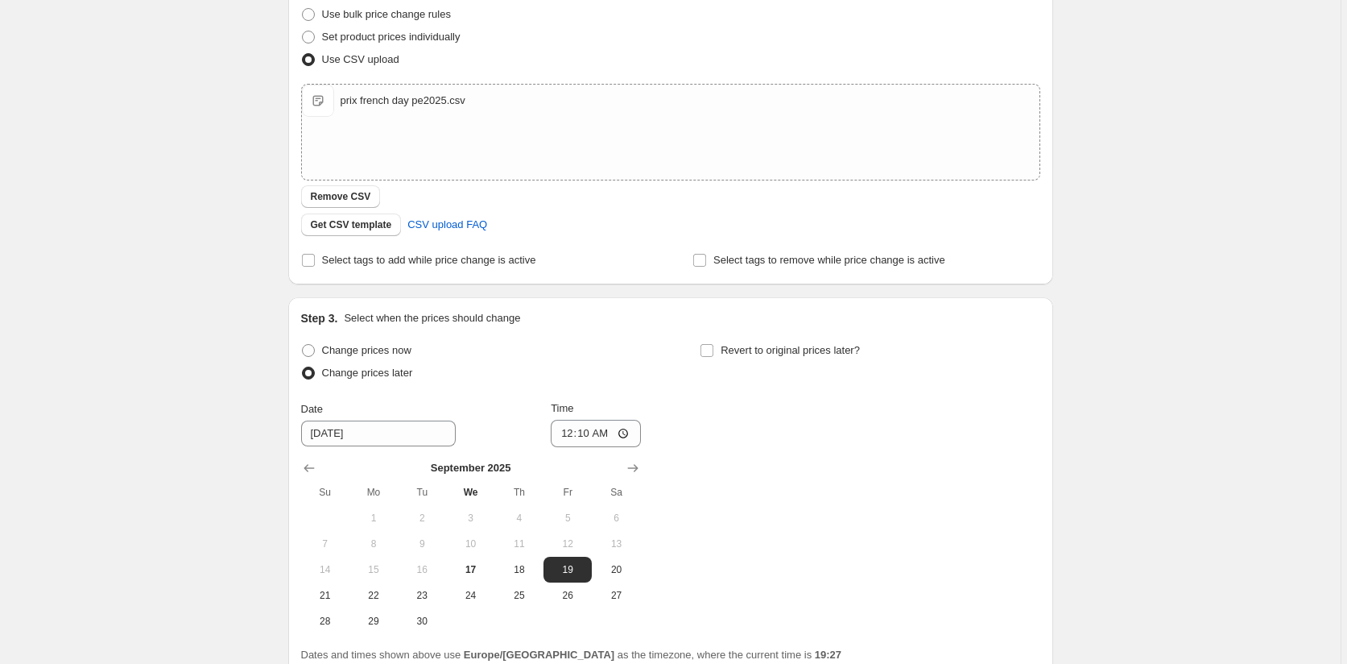
scroll to position [457, 0]
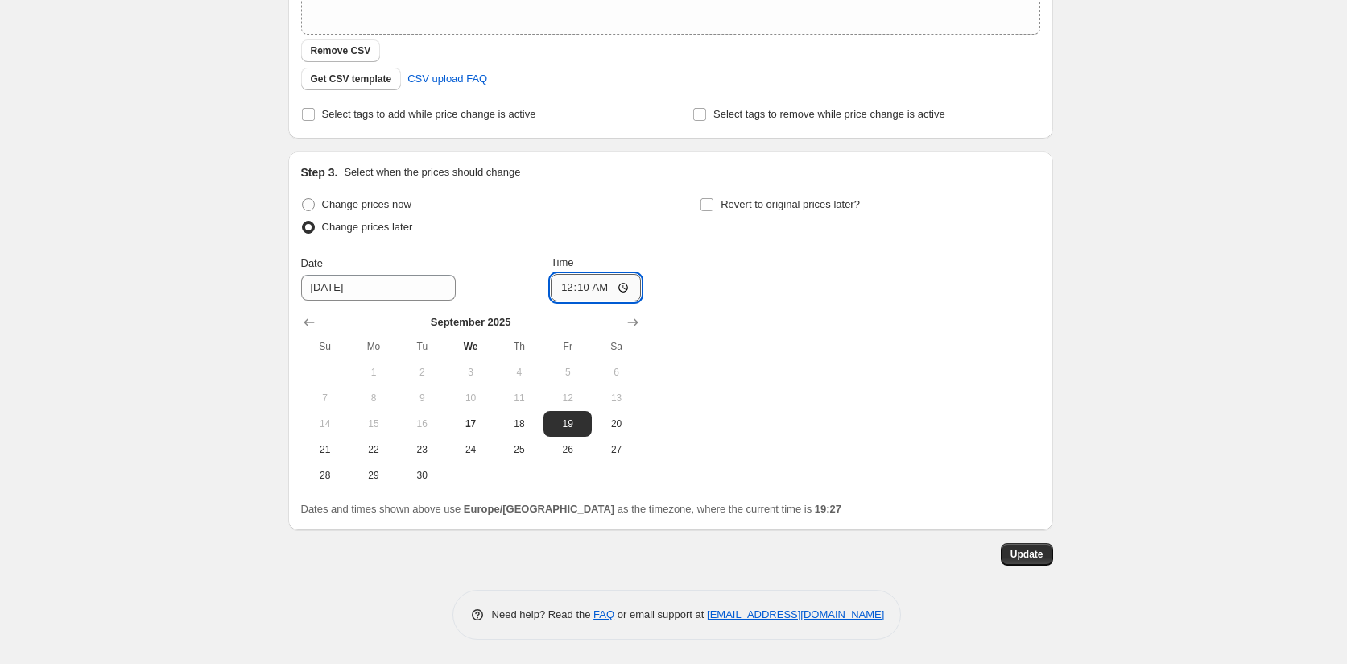
click at [588, 288] on input "00:10" at bounding box center [596, 287] width 90 height 27
type input "02:15"
click at [921, 476] on div "Change prices now Change prices later Date [DATE] Time 02:[DATE] Mo Tu We Th Fr…" at bounding box center [670, 340] width 739 height 295
click at [1029, 555] on span "Update" at bounding box center [1027, 554] width 33 height 13
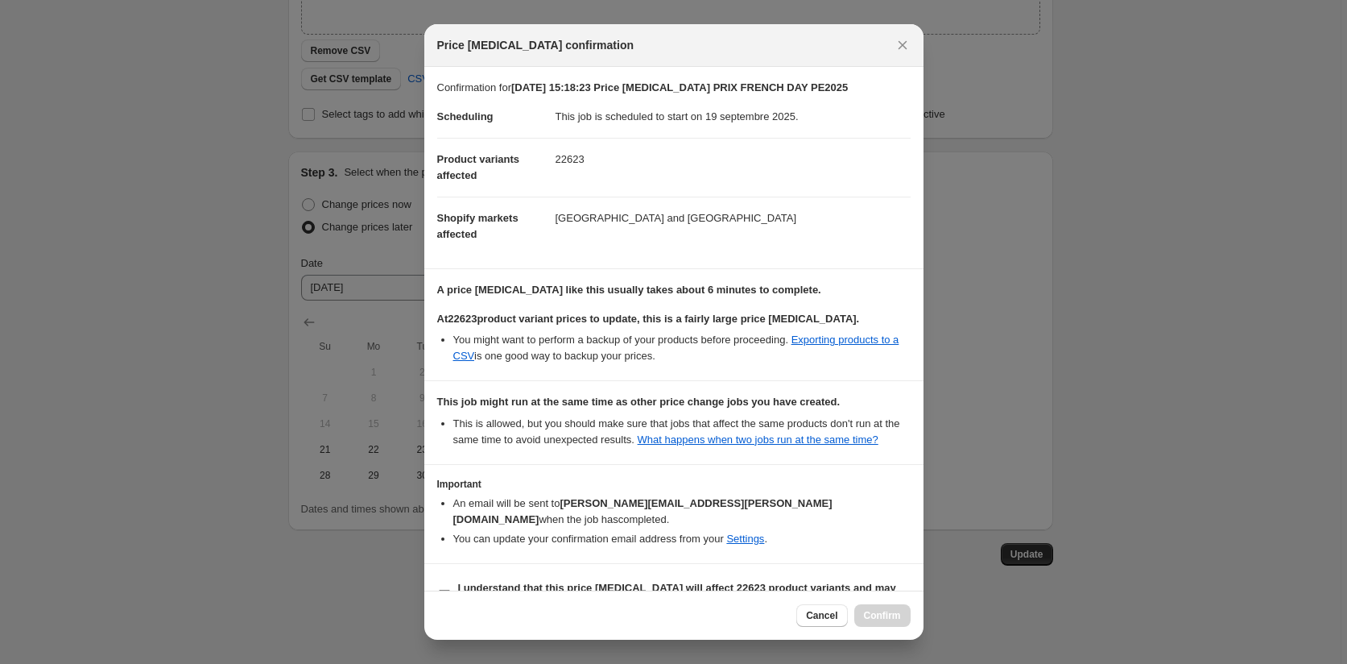
click at [440, 590] on input "I understand that this price [MEDICAL_DATA] will affect 22623 product variants …" at bounding box center [444, 596] width 13 height 13
checkbox input "true"
click at [872, 613] on span "Confirm" at bounding box center [882, 615] width 37 height 13
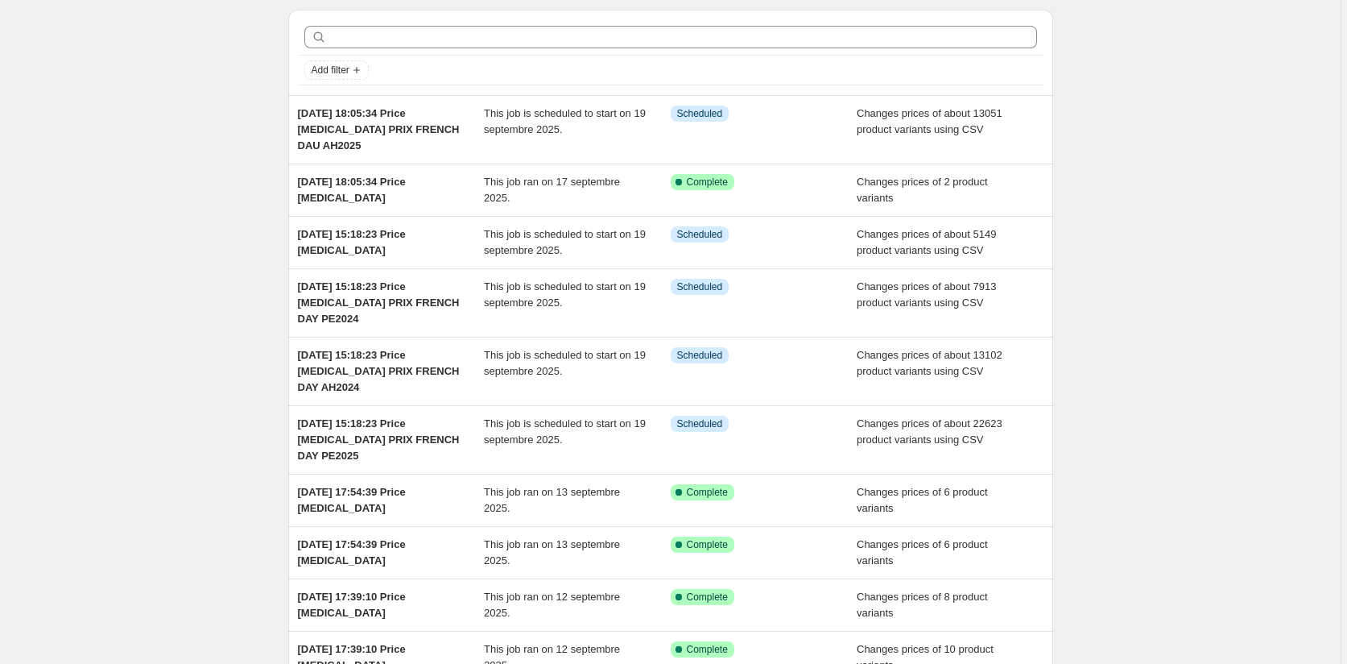
scroll to position [81, 0]
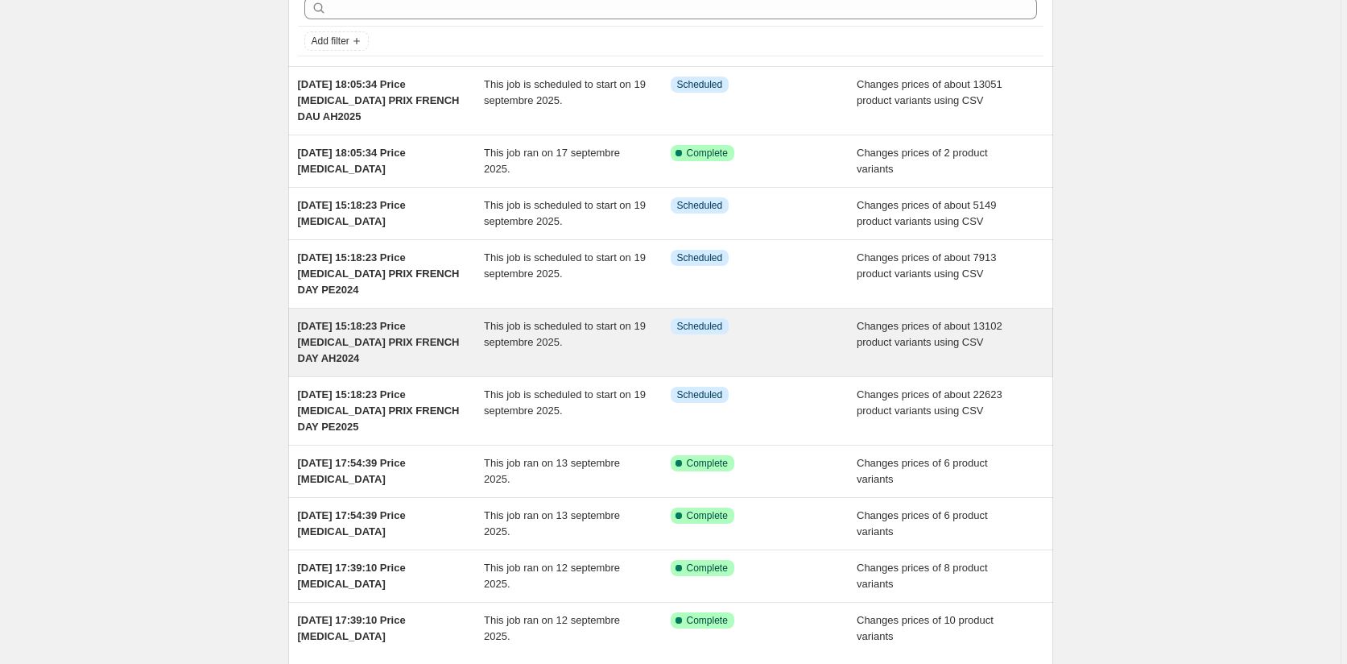
click at [644, 337] on div "This job is scheduled to start on 19 septembre 2025." at bounding box center [577, 342] width 187 height 48
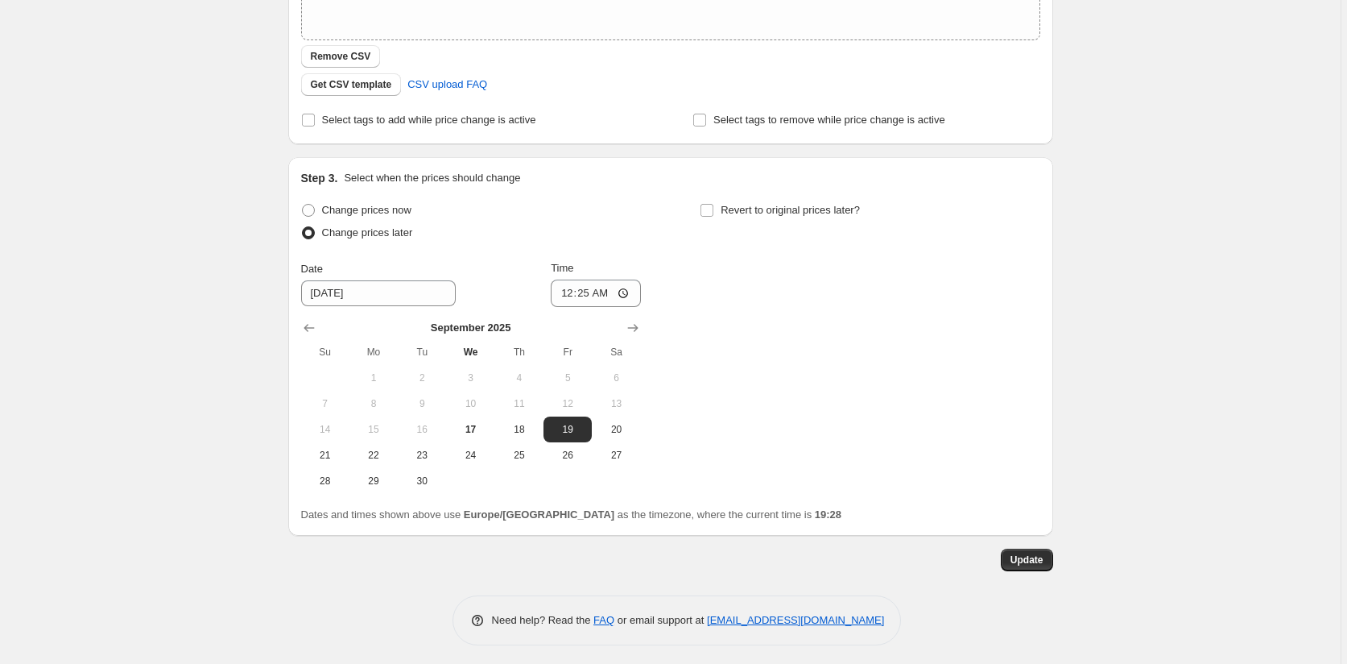
scroll to position [457, 0]
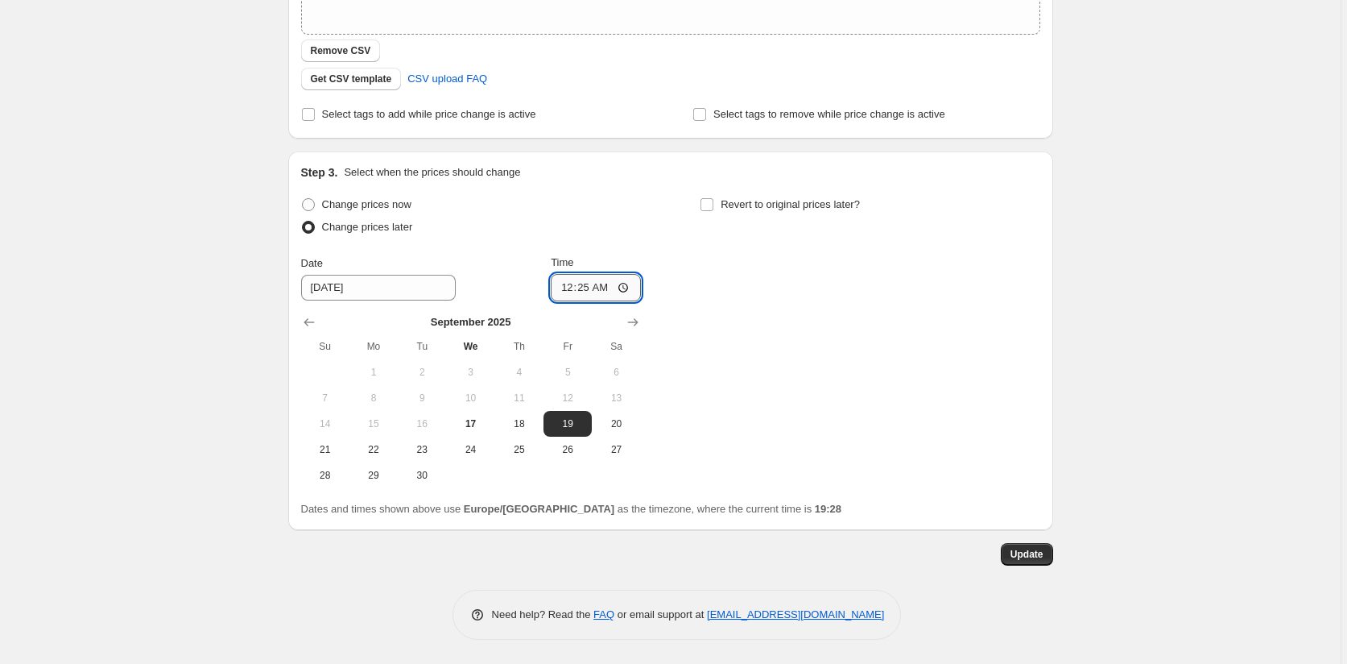
click at [593, 287] on input "00:25" at bounding box center [596, 287] width 90 height 27
type input "02:30"
click at [789, 343] on div "Change prices now Change prices later Date [DATE] Time 02:[DATE] Mo Tu We Th Fr…" at bounding box center [670, 340] width 739 height 295
click at [1028, 548] on span "Update" at bounding box center [1027, 554] width 33 height 13
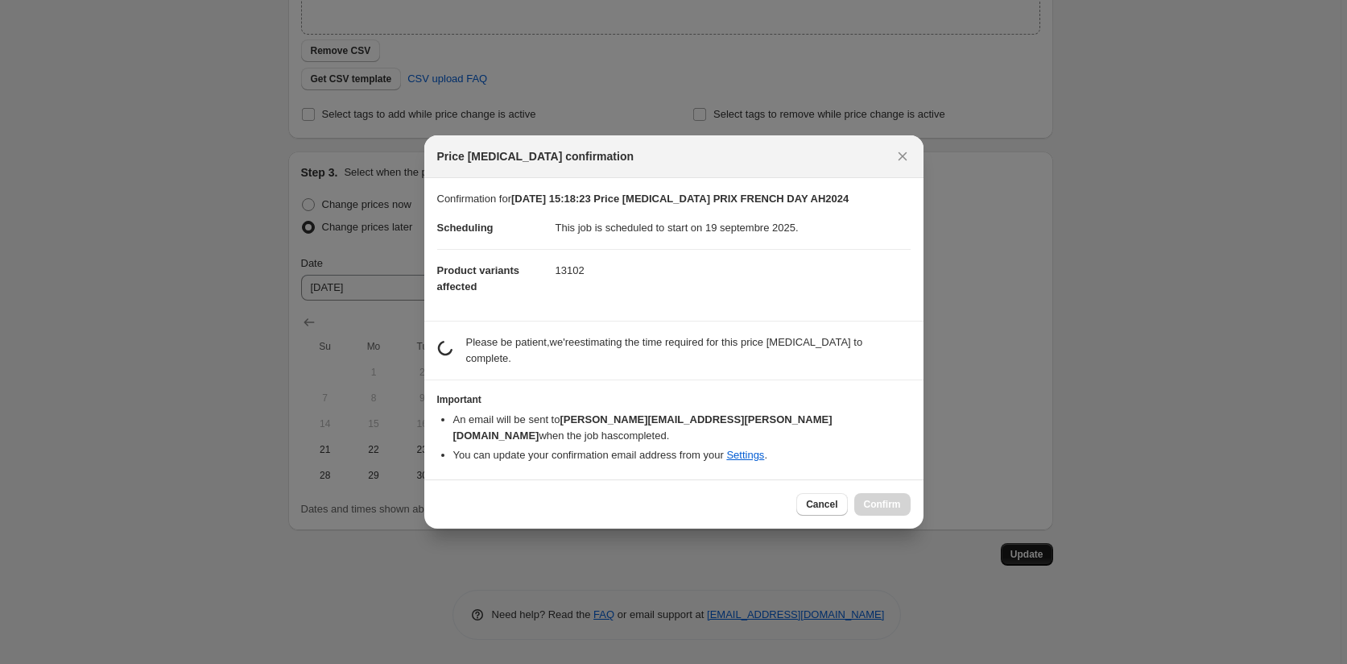
scroll to position [0, 0]
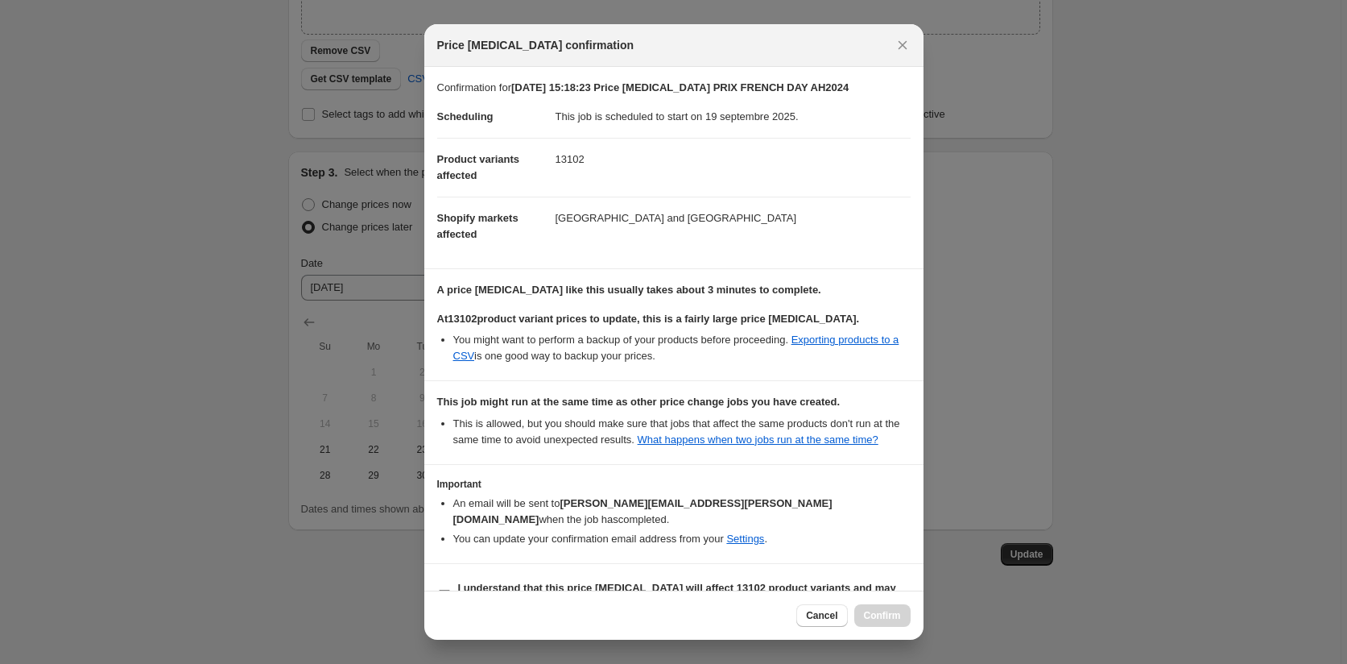
click at [446, 590] on input "I understand that this price [MEDICAL_DATA] will affect 13102 product variants …" at bounding box center [444, 596] width 13 height 13
checkbox input "true"
click at [875, 611] on span "Confirm" at bounding box center [882, 615] width 37 height 13
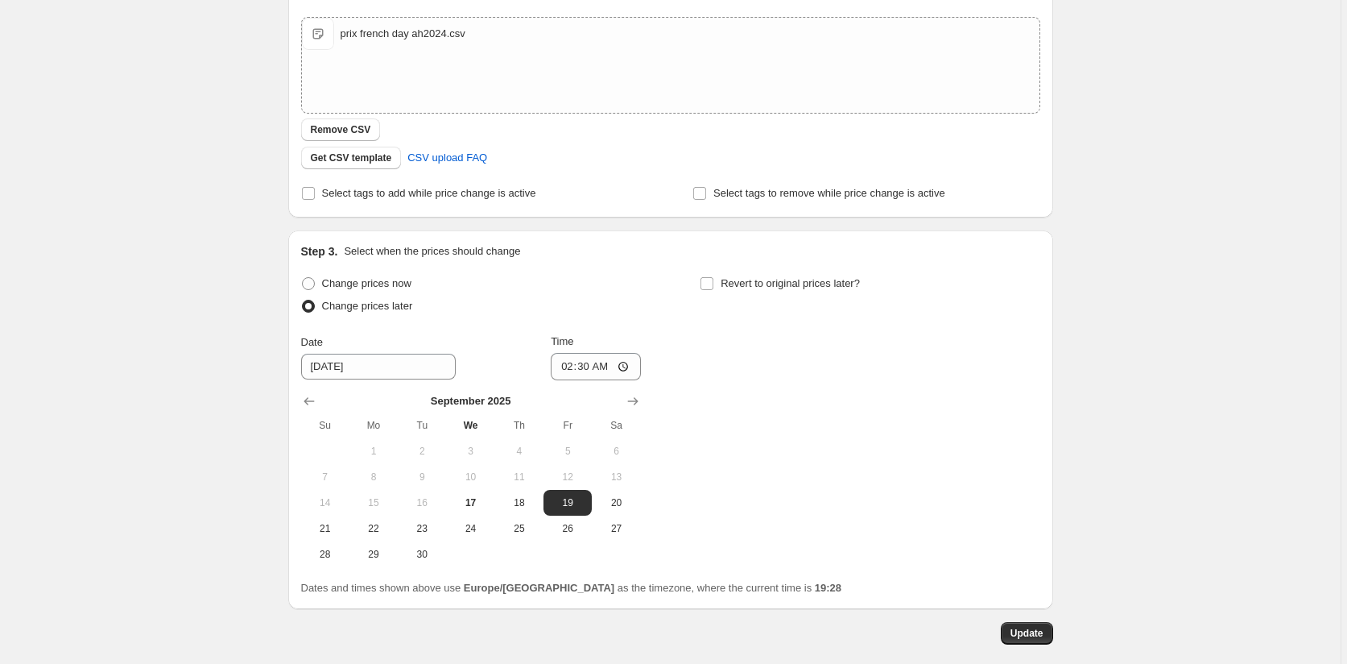
scroll to position [215, 0]
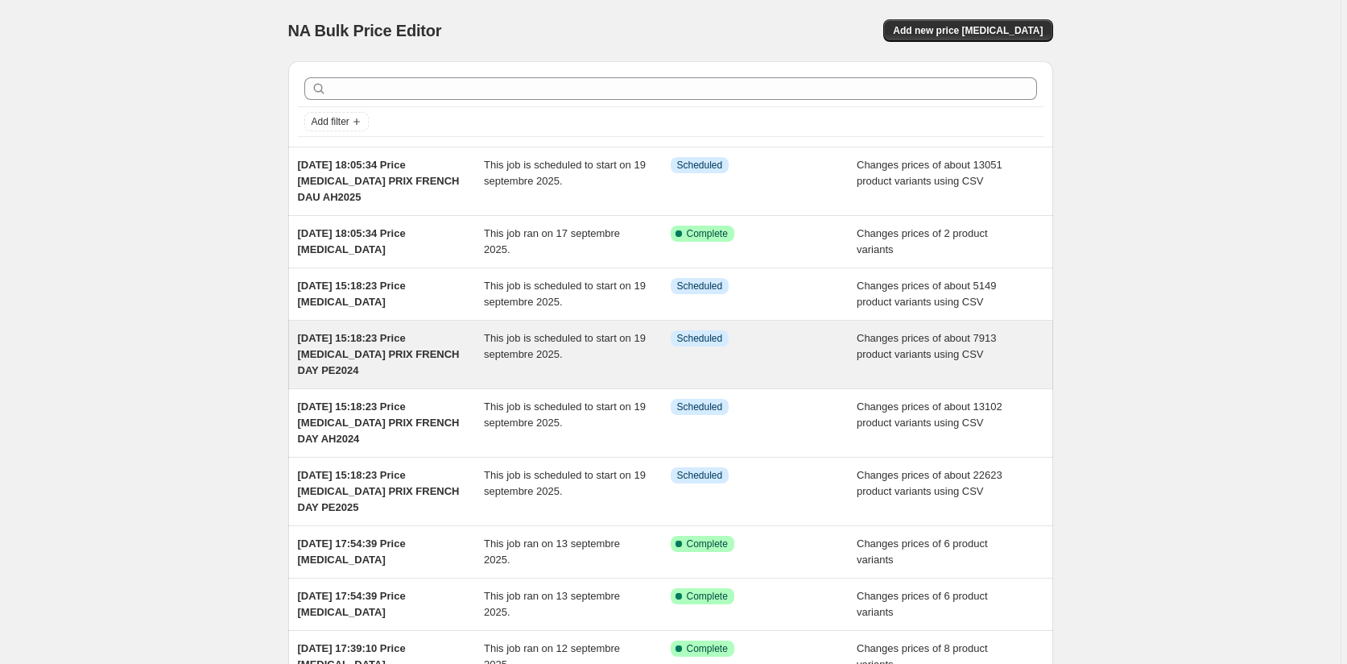
click at [785, 345] on div "Info Scheduled" at bounding box center [752, 338] width 163 height 16
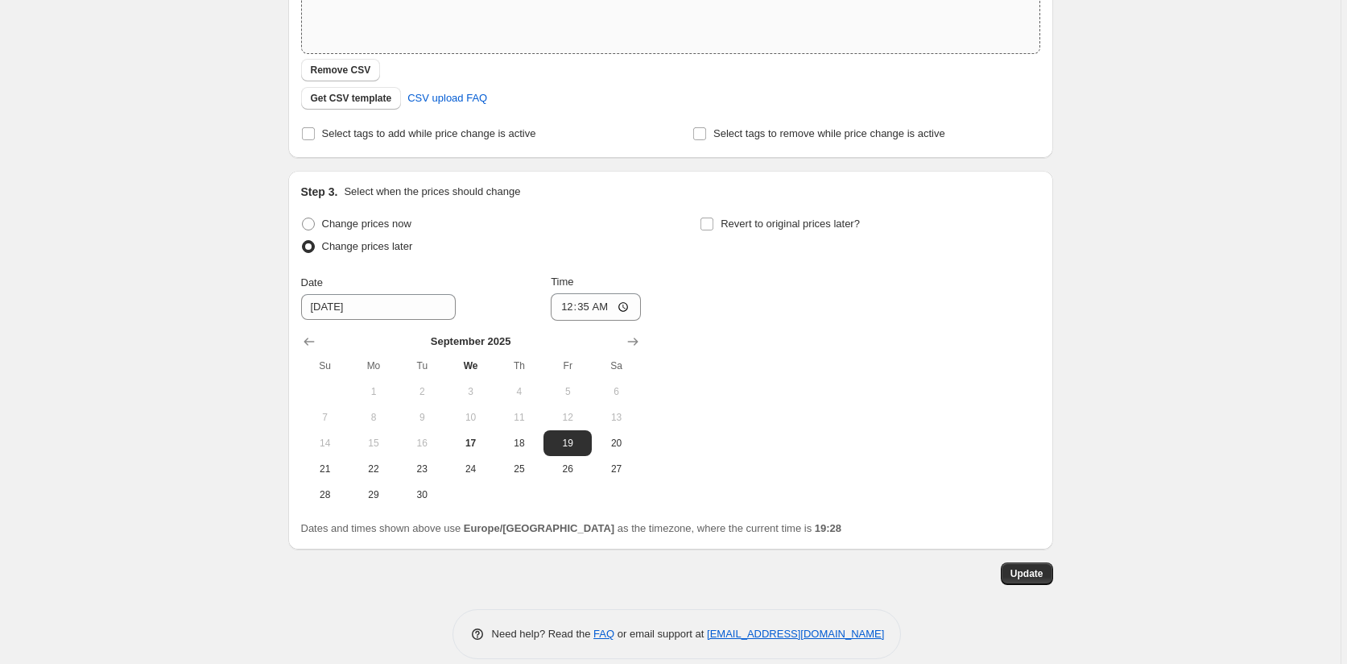
scroll to position [457, 0]
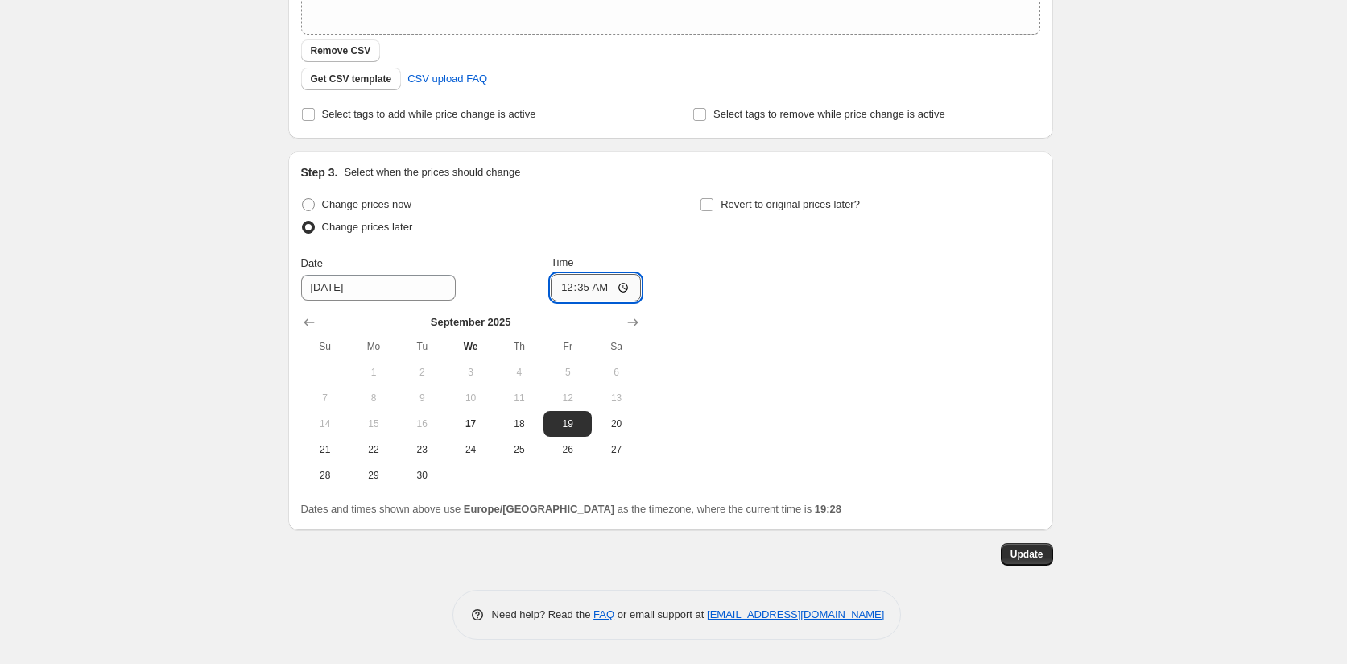
click at [589, 292] on input "00:35" at bounding box center [596, 287] width 90 height 27
type input "02:40"
click at [830, 435] on div "Change prices now Change prices later Date [DATE] Time 02:40 [DATE] Su Mo Tu We…" at bounding box center [670, 340] width 739 height 295
click at [1040, 562] on button "Update" at bounding box center [1027, 554] width 52 height 23
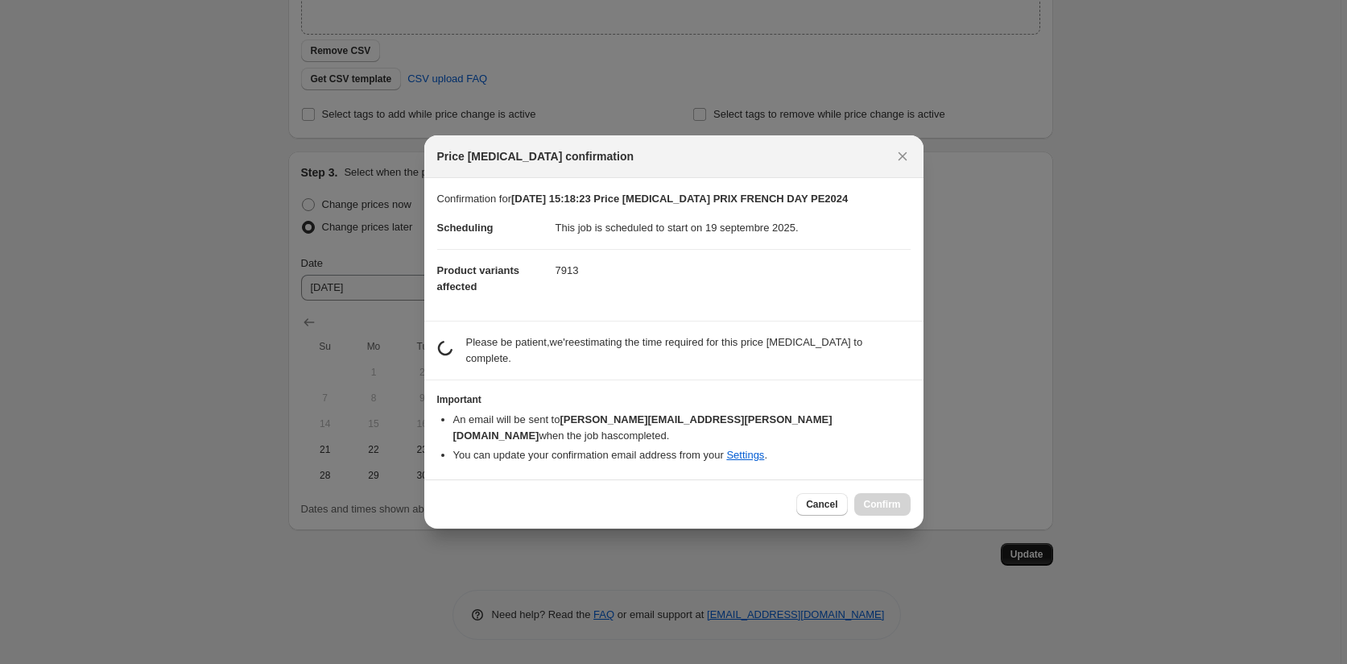
scroll to position [0, 0]
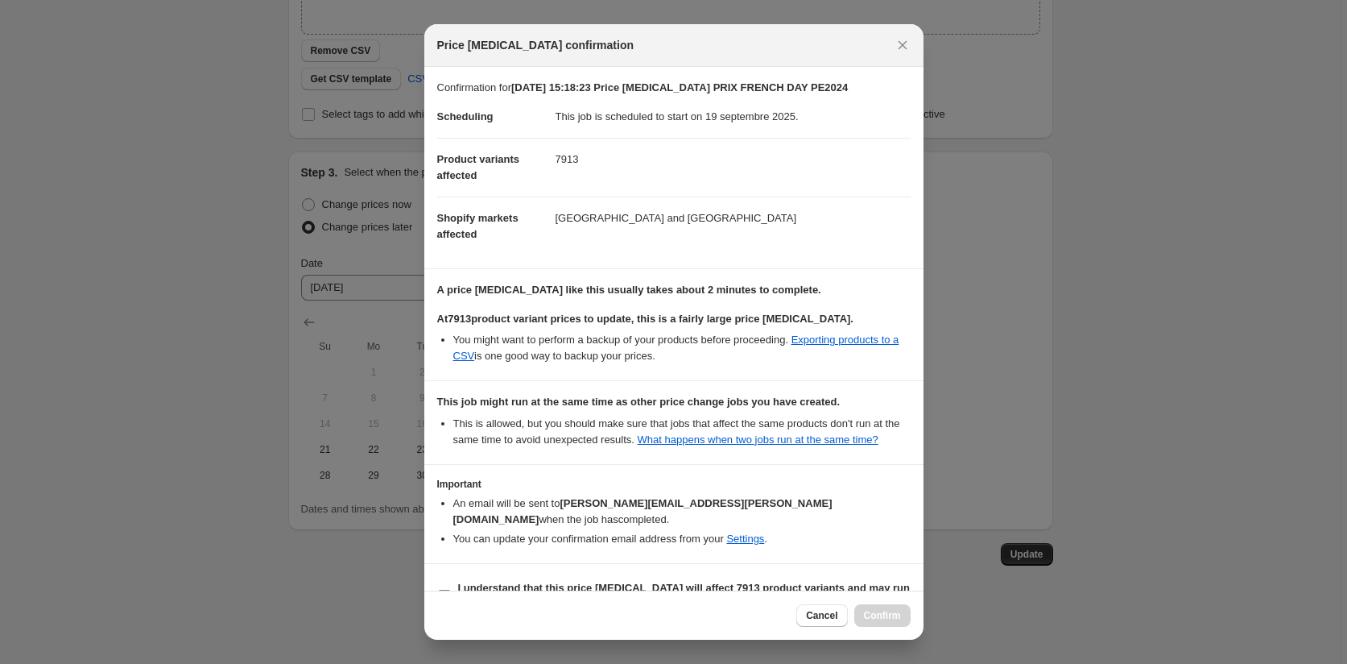
click at [452, 577] on label "I understand that this price [MEDICAL_DATA] will affect 7913 product variants a…" at bounding box center [674, 596] width 474 height 39
click at [451, 590] on input "I understand that this price [MEDICAL_DATA] will affect 7913 product variants a…" at bounding box center [444, 596] width 13 height 13
checkbox input "true"
click at [891, 615] on span "Confirm" at bounding box center [882, 615] width 37 height 13
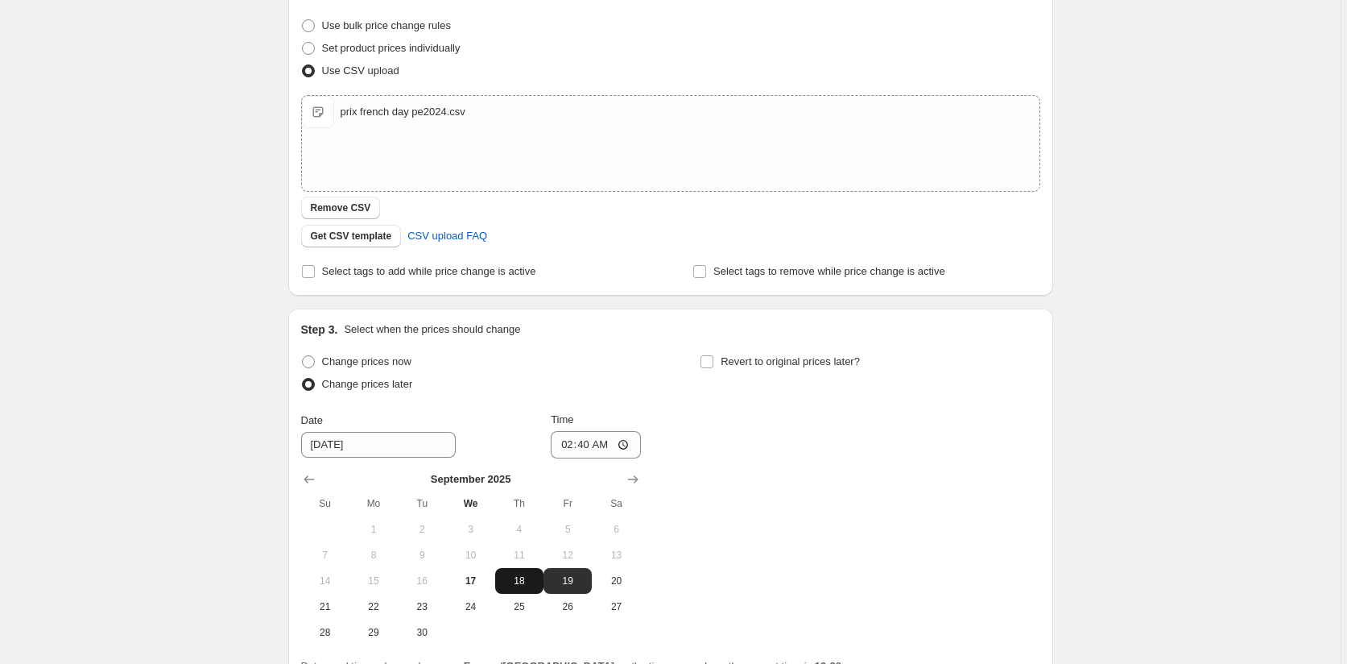
scroll to position [54, 0]
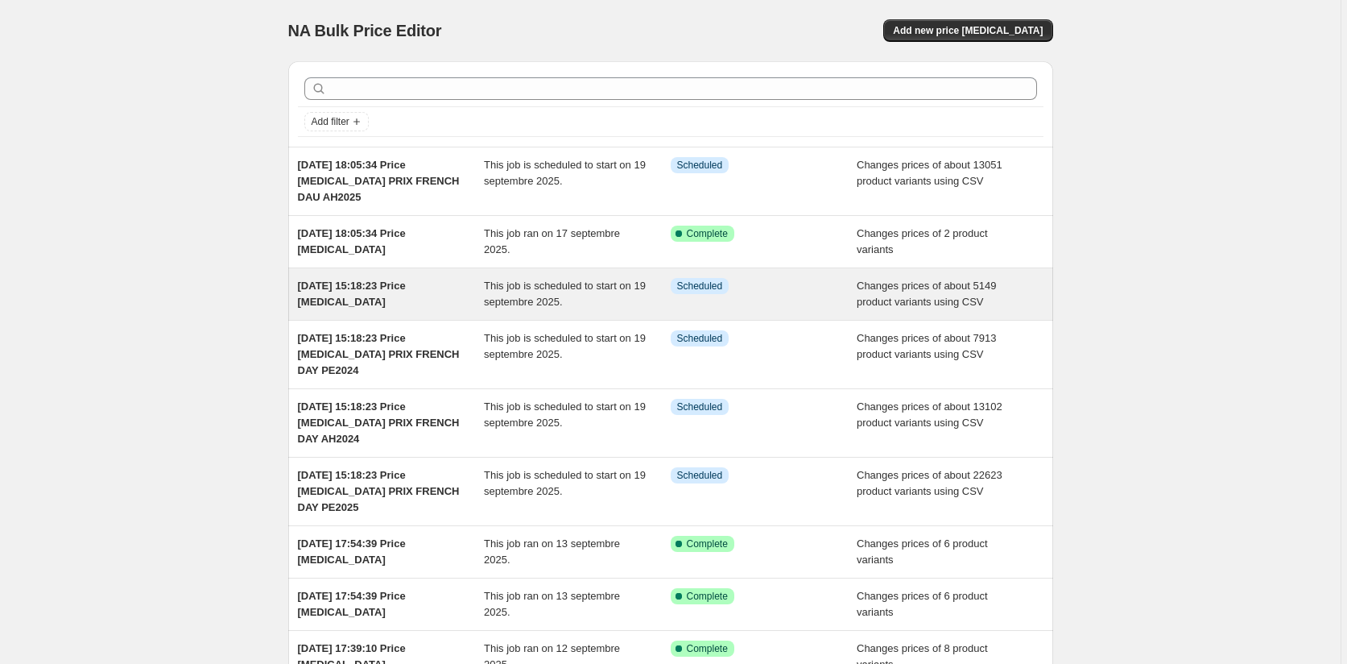
click at [787, 296] on div "Info Scheduled" at bounding box center [764, 294] width 187 height 32
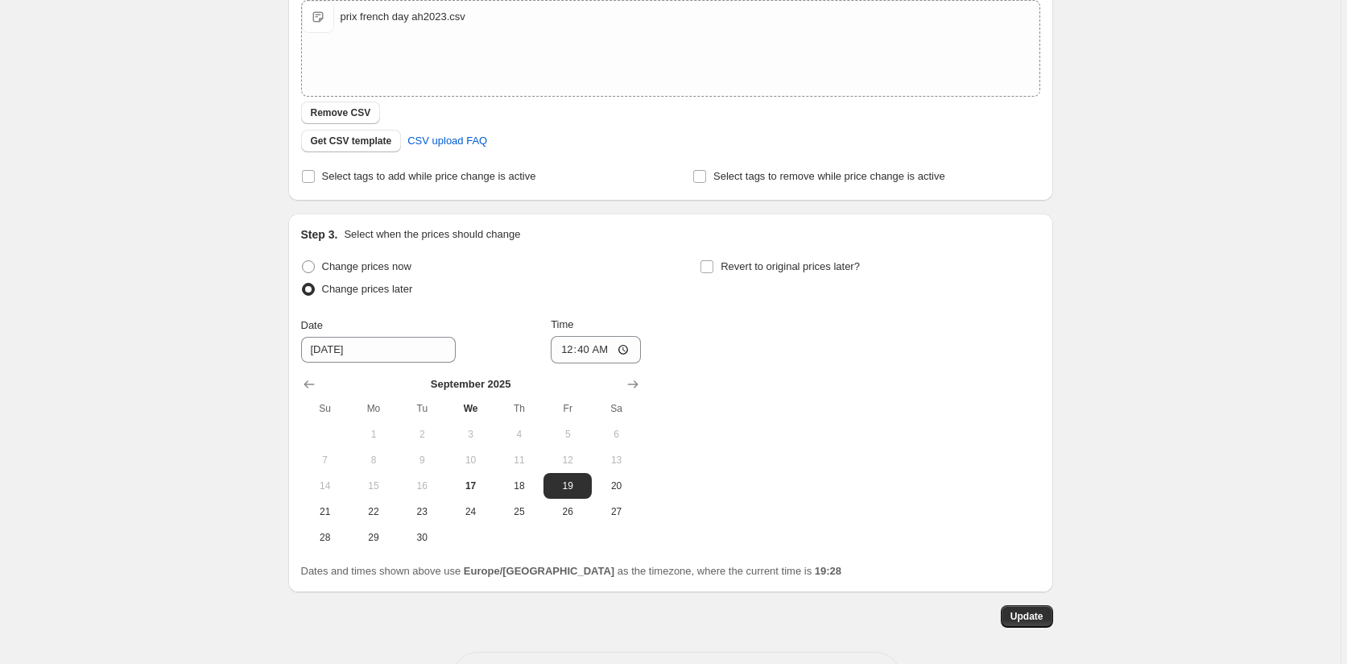
scroll to position [457, 0]
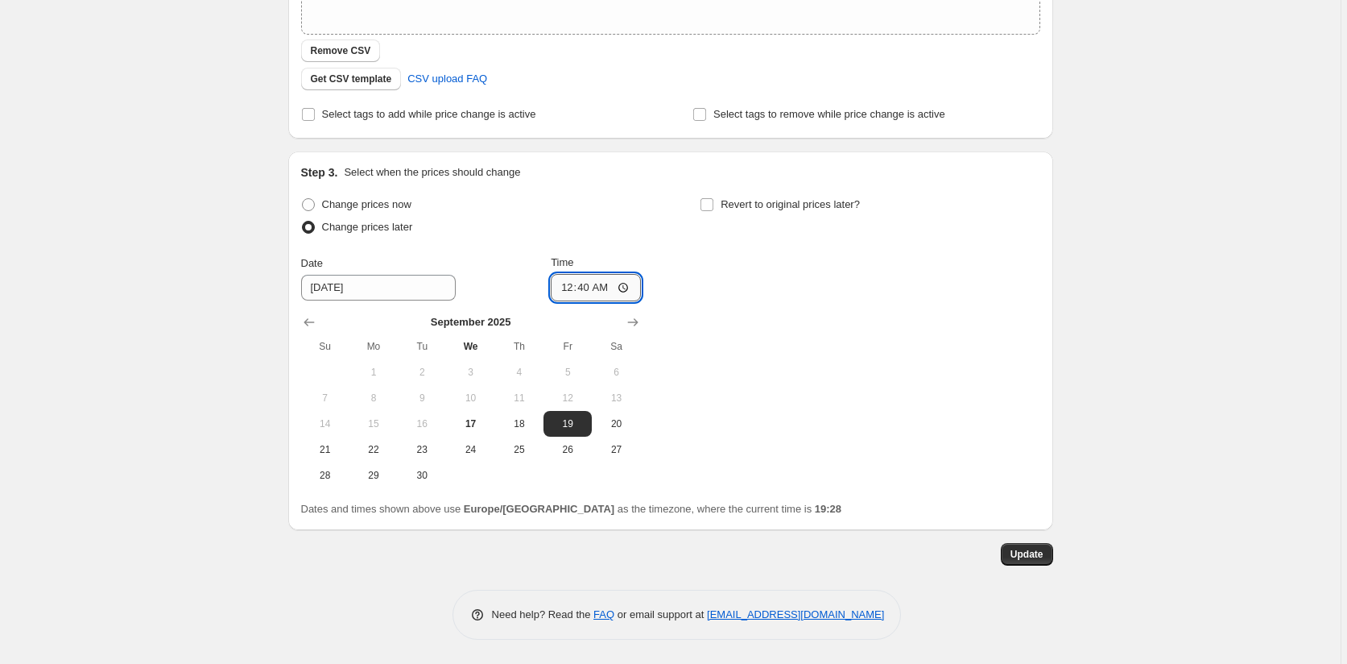
click at [592, 288] on input "00:40" at bounding box center [596, 287] width 90 height 27
type input "02:50"
click at [726, 366] on div "Change prices now Change prices later Date [DATE] Time 02:50 [DATE] Su Mo Tu We…" at bounding box center [670, 340] width 739 height 295
click at [1024, 555] on span "Update" at bounding box center [1027, 554] width 33 height 13
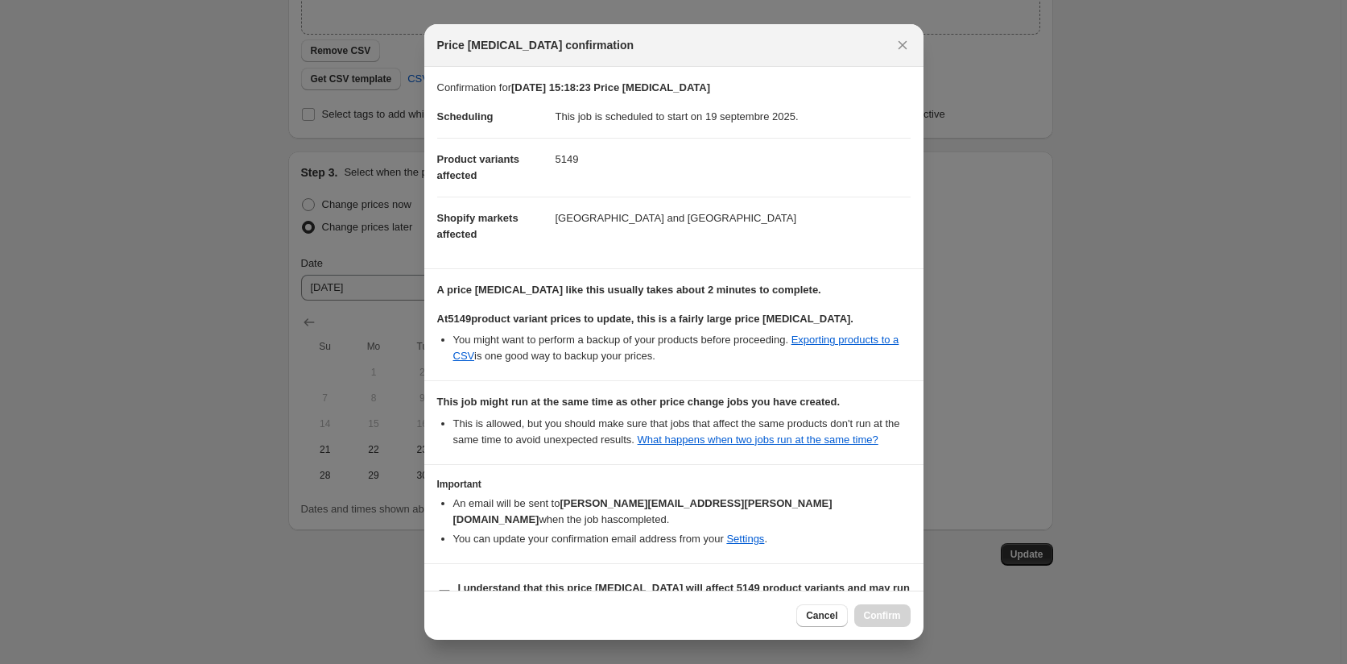
click at [449, 590] on input "I understand that this price [MEDICAL_DATA] will affect 5149 product variants a…" at bounding box center [444, 596] width 13 height 13
checkbox input "true"
click at [880, 609] on button "Confirm" at bounding box center [883, 615] width 56 height 23
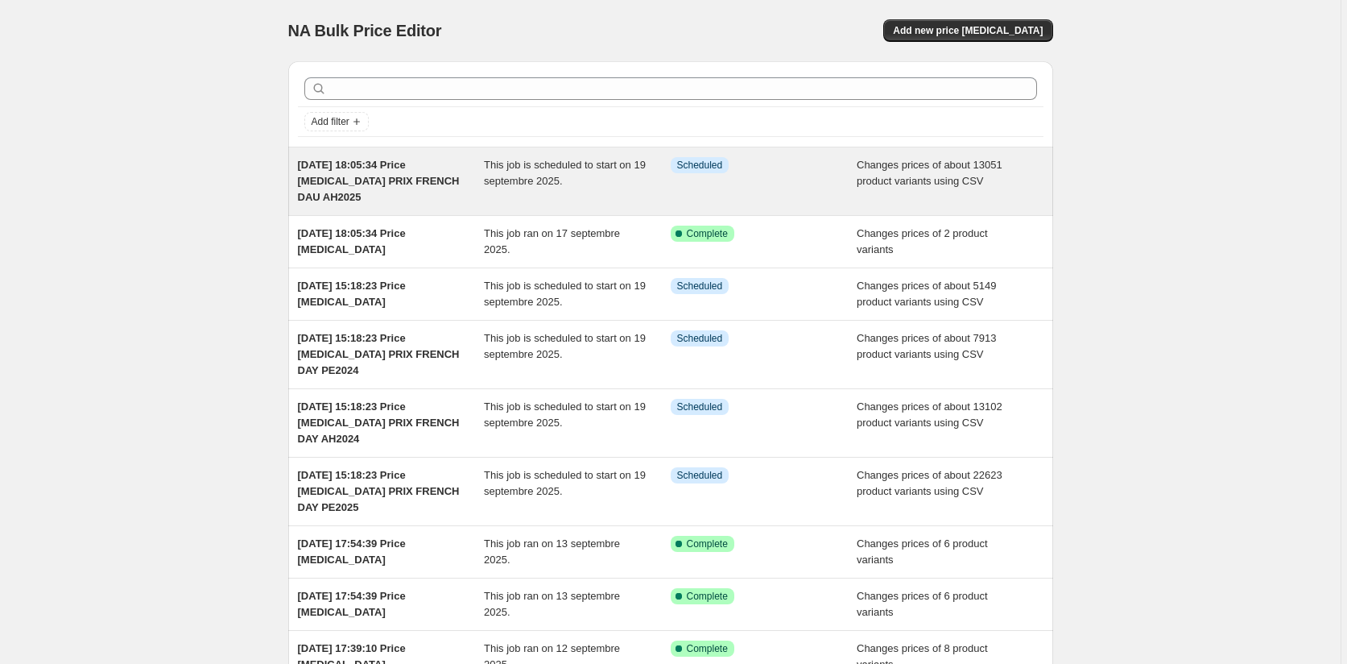
click at [764, 174] on div "Info Scheduled" at bounding box center [764, 181] width 187 height 48
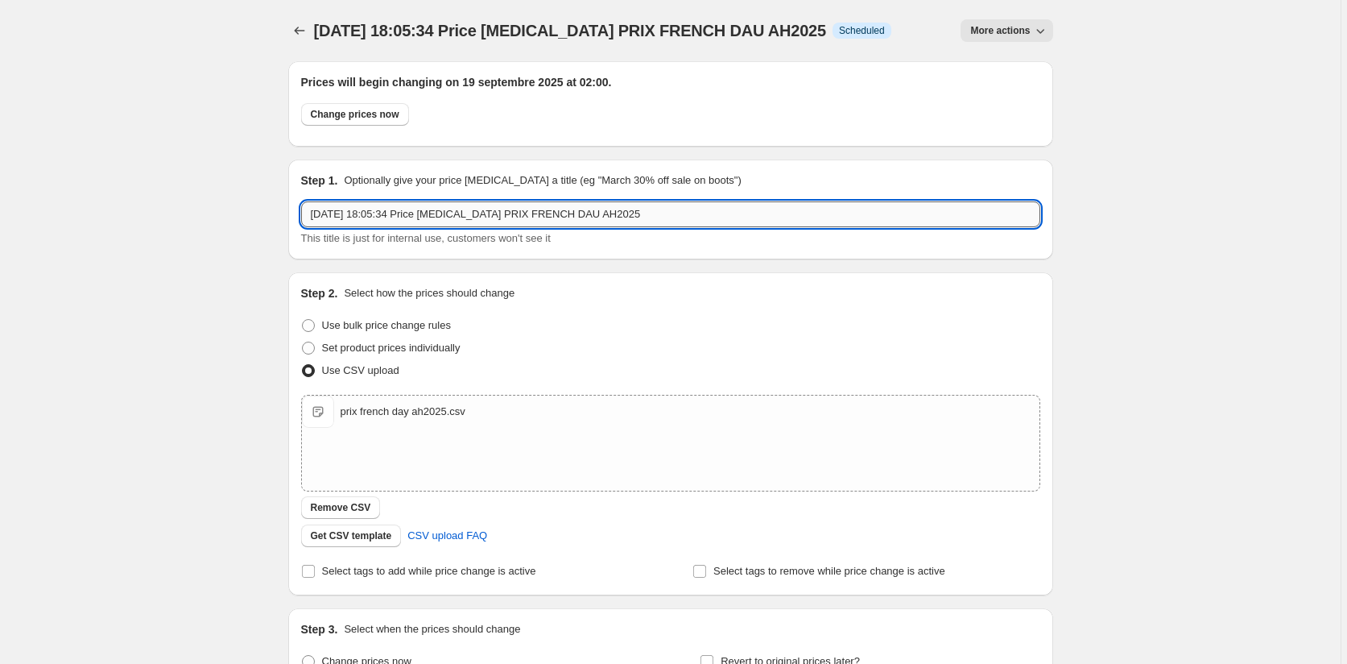
click at [572, 213] on input "[DATE] 18:05:34 Price [MEDICAL_DATA] PRIX FRENCH DAU AH2025" at bounding box center [670, 214] width 739 height 26
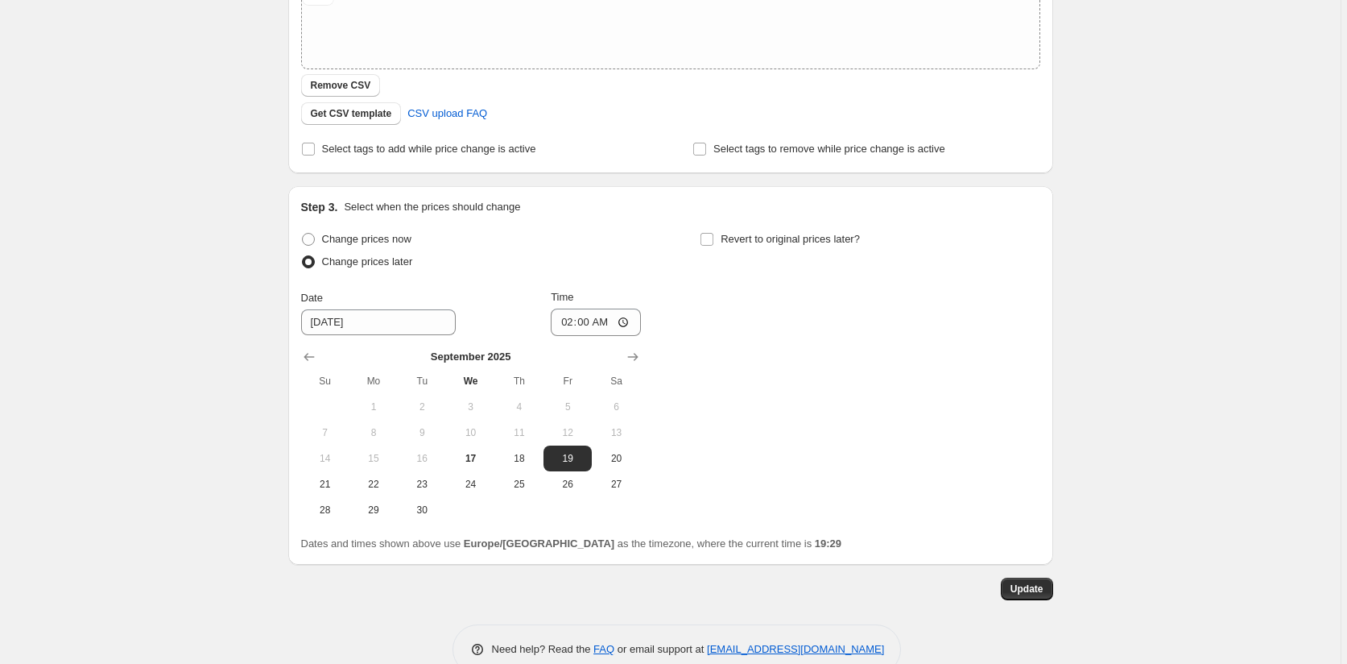
scroll to position [457, 0]
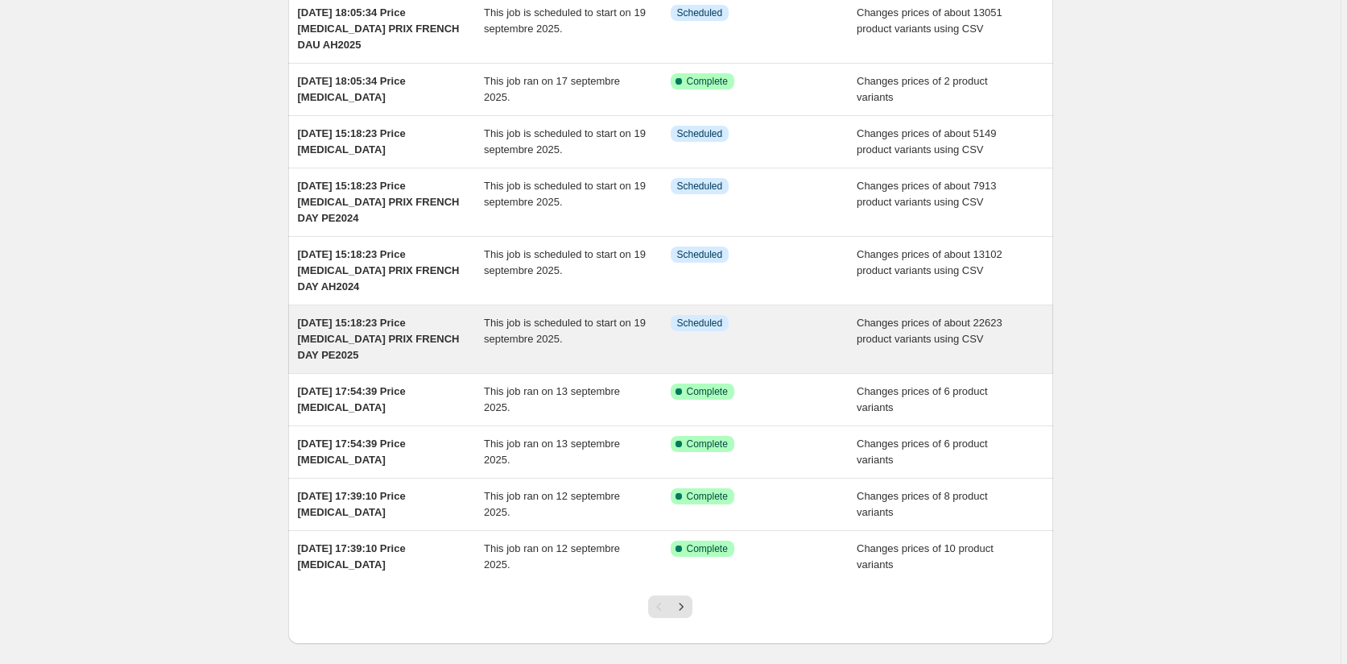
scroll to position [230, 0]
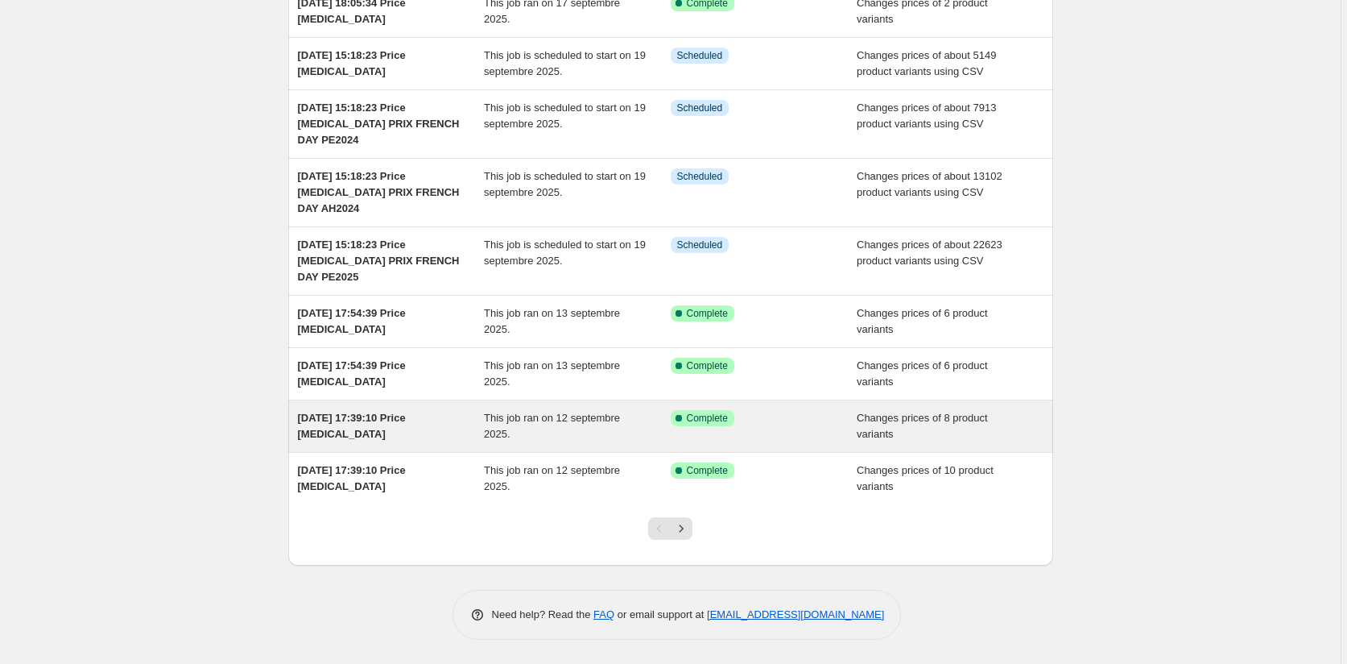
click at [780, 416] on div "Success Complete Complete" at bounding box center [752, 418] width 163 height 16
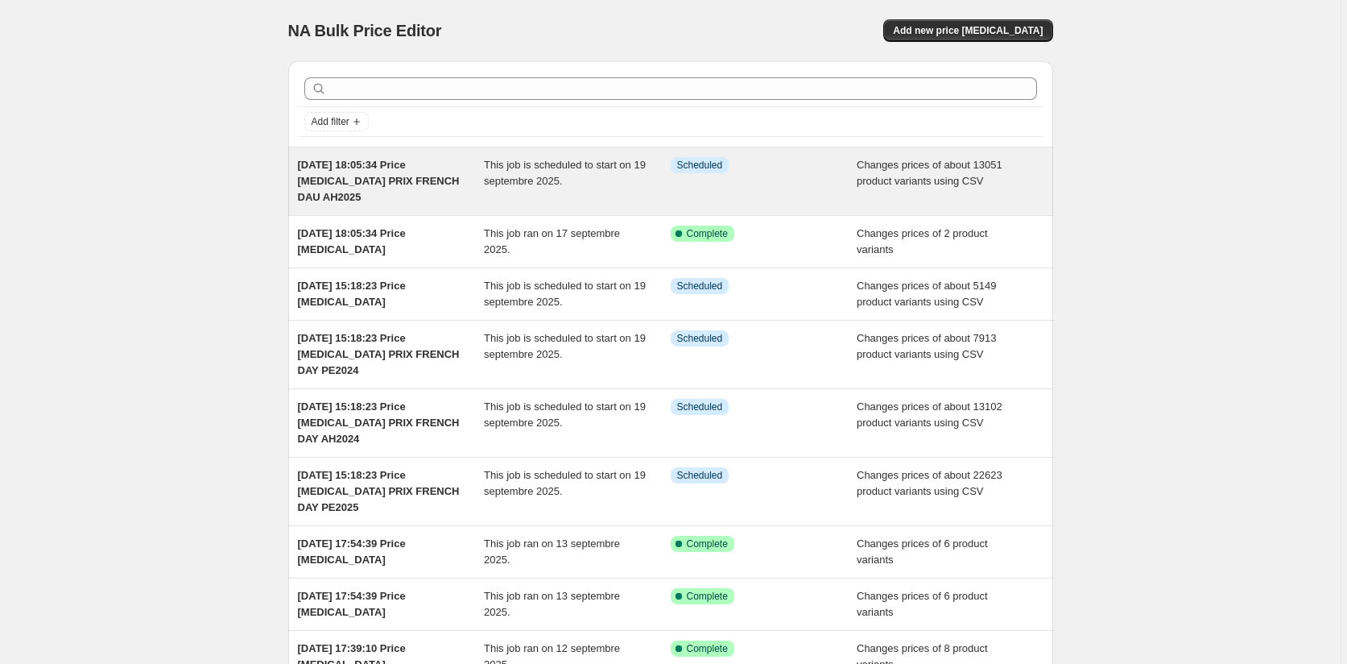
click at [834, 175] on div "Info Scheduled" at bounding box center [764, 181] width 187 height 48
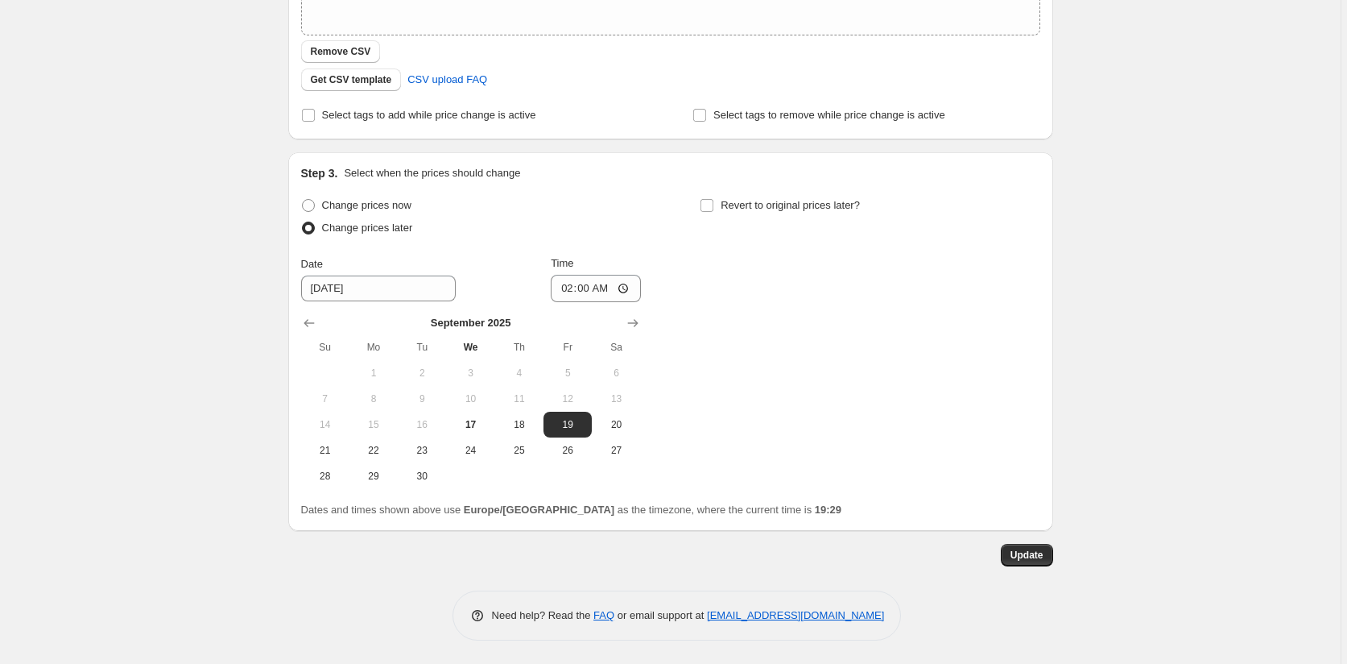
scroll to position [457, 0]
click at [1188, 267] on div "[DATE] 18:05:34 Price [MEDICAL_DATA] PRIX FRENCH DAU AH2025. This page is ready…" at bounding box center [670, 103] width 1341 height 1120
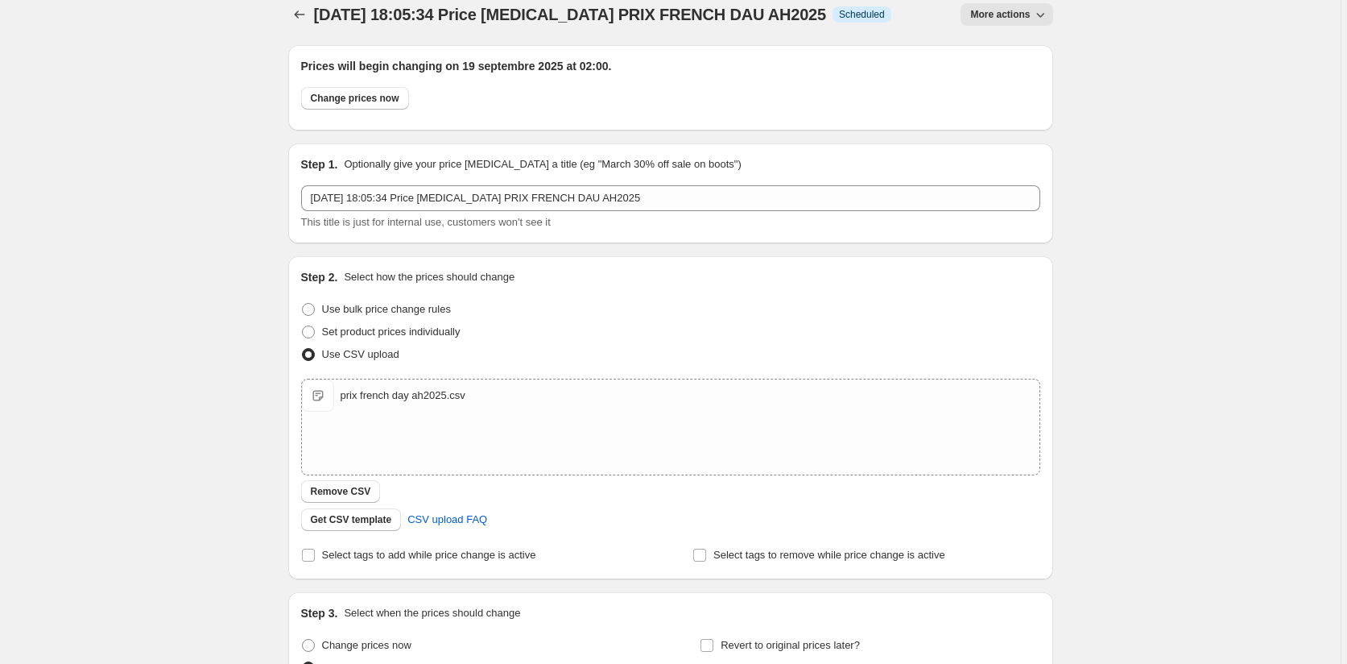
scroll to position [0, 0]
